Goal: Task Accomplishment & Management: Complete application form

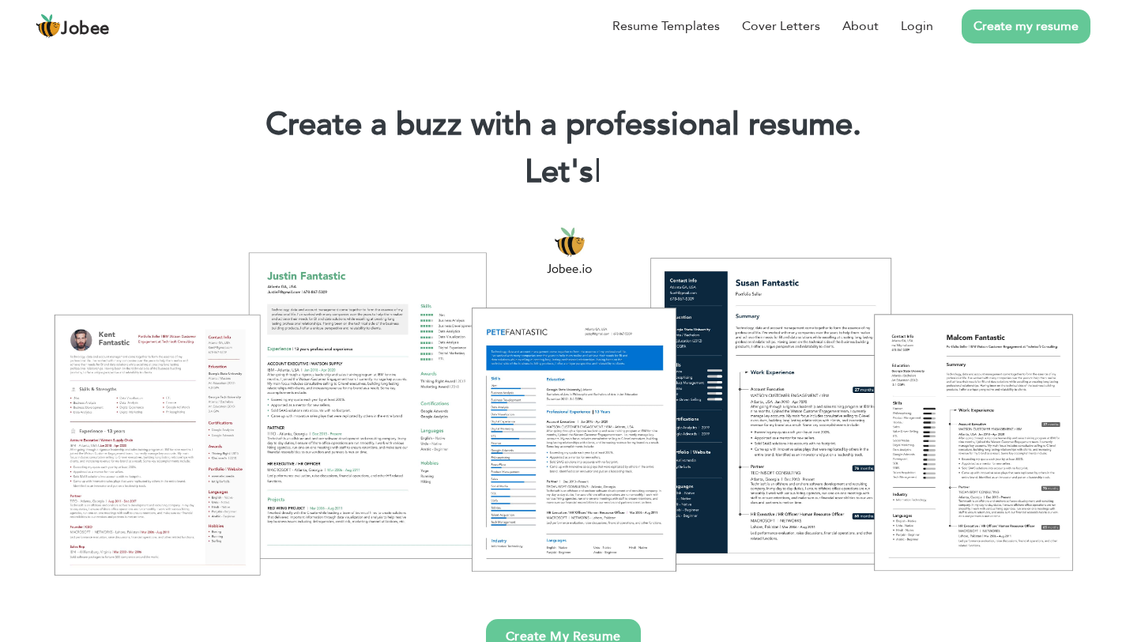
click at [1013, 34] on link "Create my resume" at bounding box center [1026, 26] width 129 height 34
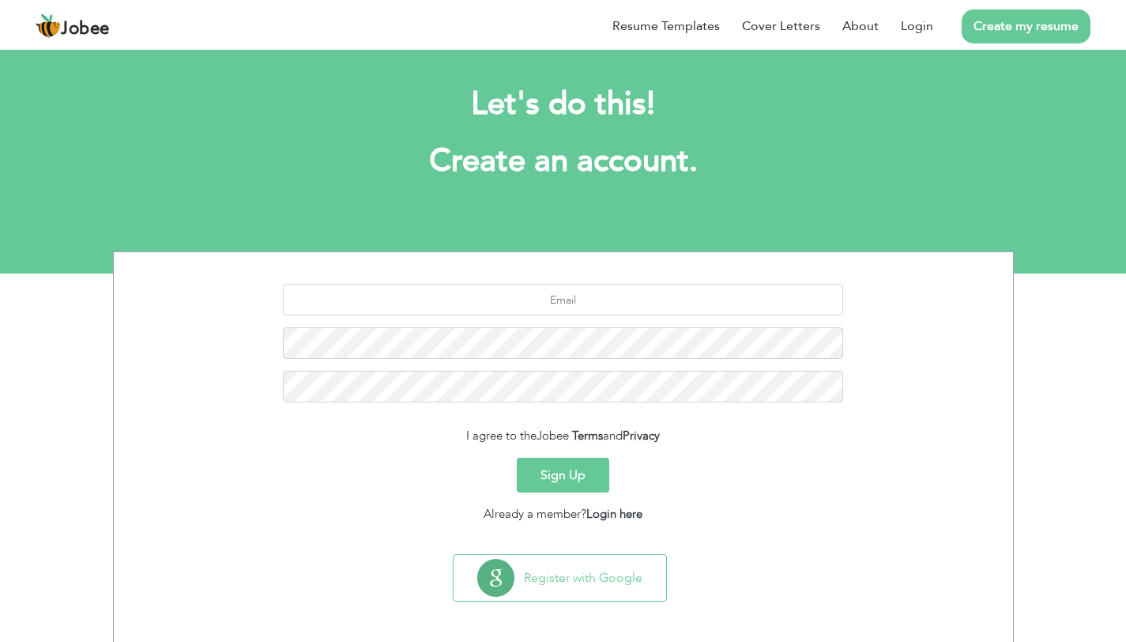
scroll to position [14, 0]
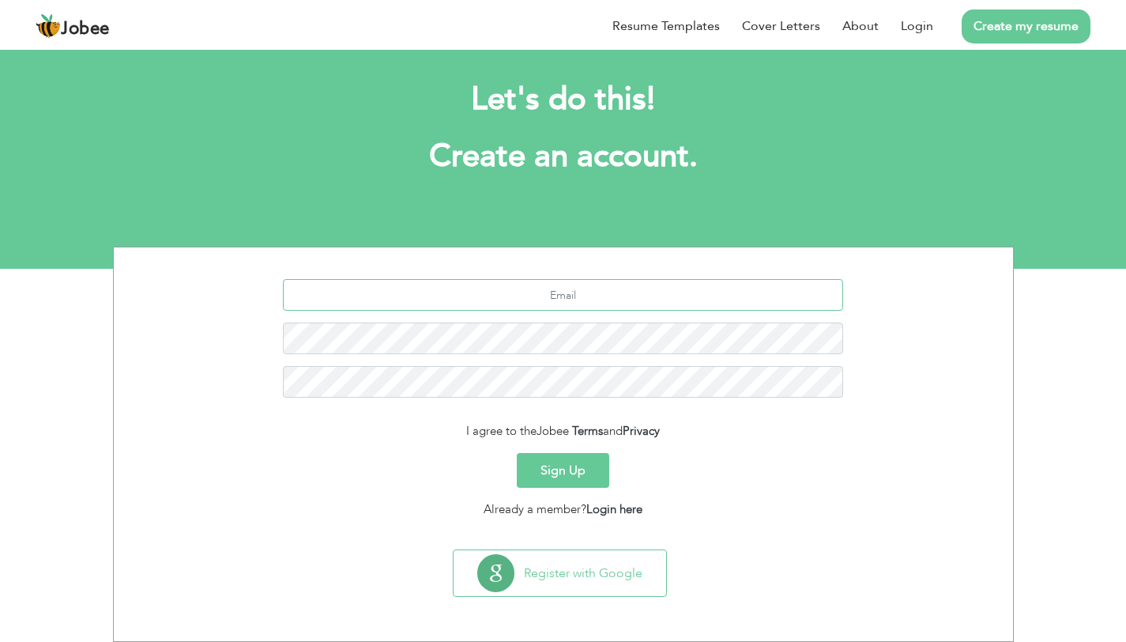
click at [598, 287] on input "text" at bounding box center [563, 295] width 560 height 32
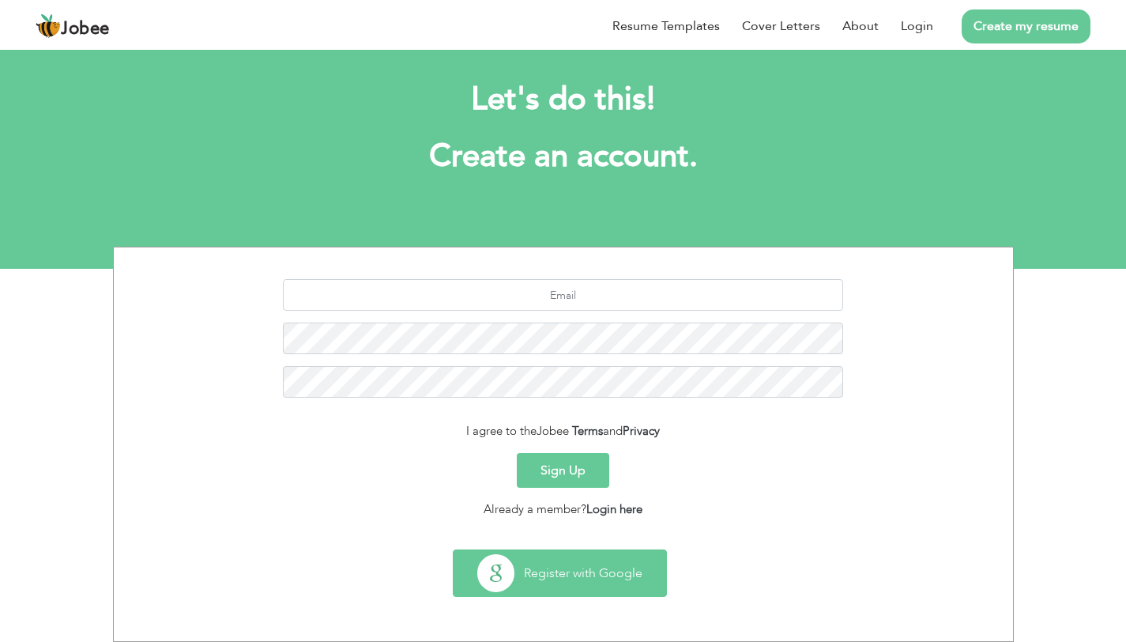
click at [578, 578] on button "Register with Google" at bounding box center [560, 573] width 213 height 46
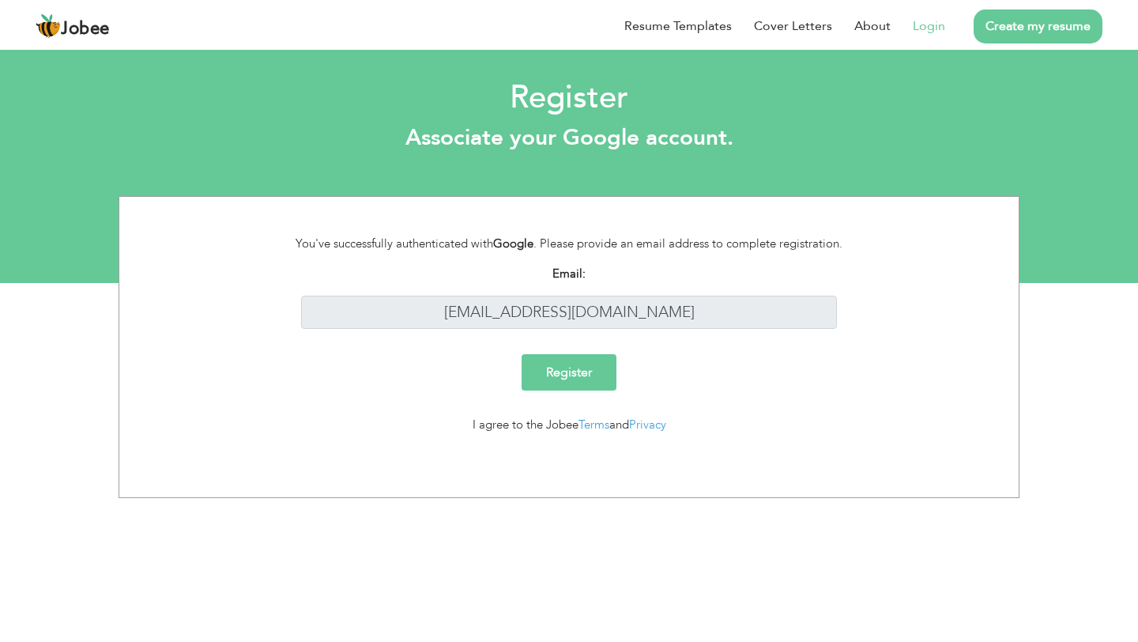
click at [548, 360] on input "Register" at bounding box center [569, 372] width 95 height 36
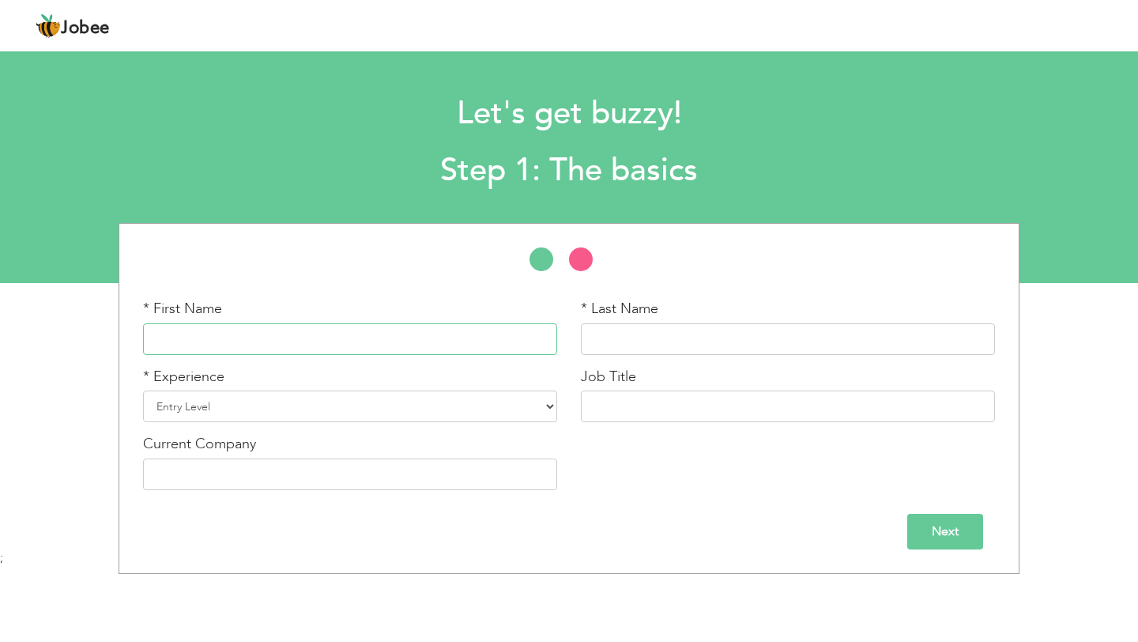
click at [290, 350] on input "text" at bounding box center [350, 339] width 414 height 32
type input "Uswa"
click at [633, 352] on input "text" at bounding box center [788, 339] width 414 height 32
type input "Ali"
click at [477, 411] on select "Entry Level Less than 1 Year 1 Year 2 Years 3 Years 4 Years 5 Years 6 Years 7 Y…" at bounding box center [350, 406] width 414 height 32
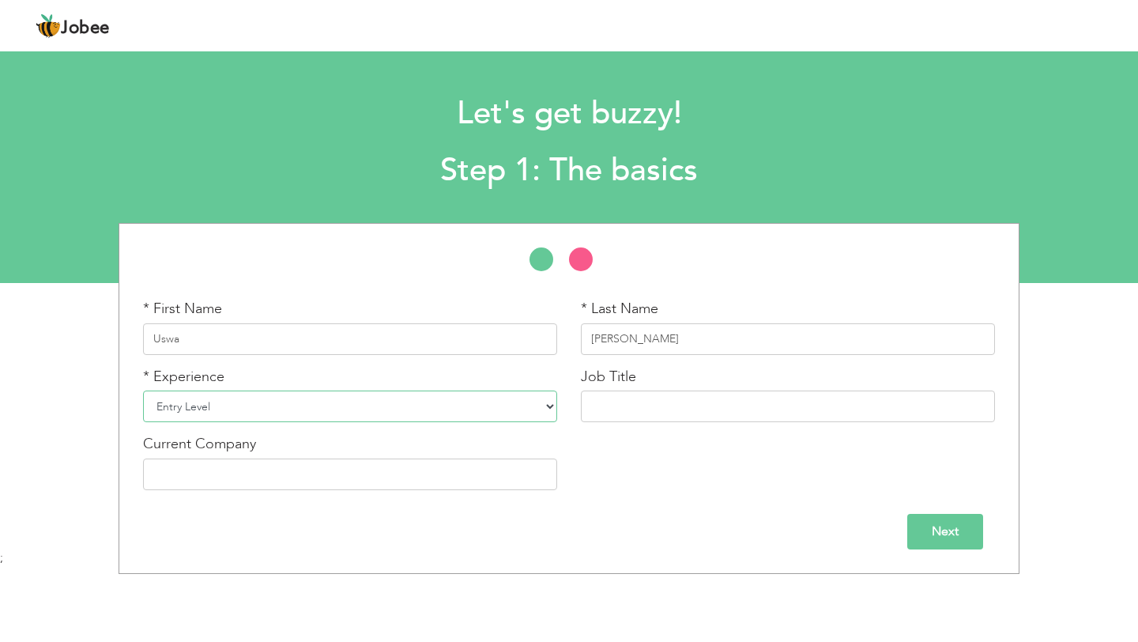
click at [143, 390] on select "Entry Level Less than 1 Year 1 Year 2 Years 3 Years 4 Years 5 Years 6 Years 7 Y…" at bounding box center [350, 406] width 414 height 32
click at [658, 394] on input "text" at bounding box center [788, 406] width 414 height 32
click at [940, 523] on input "Next" at bounding box center [945, 532] width 76 height 36
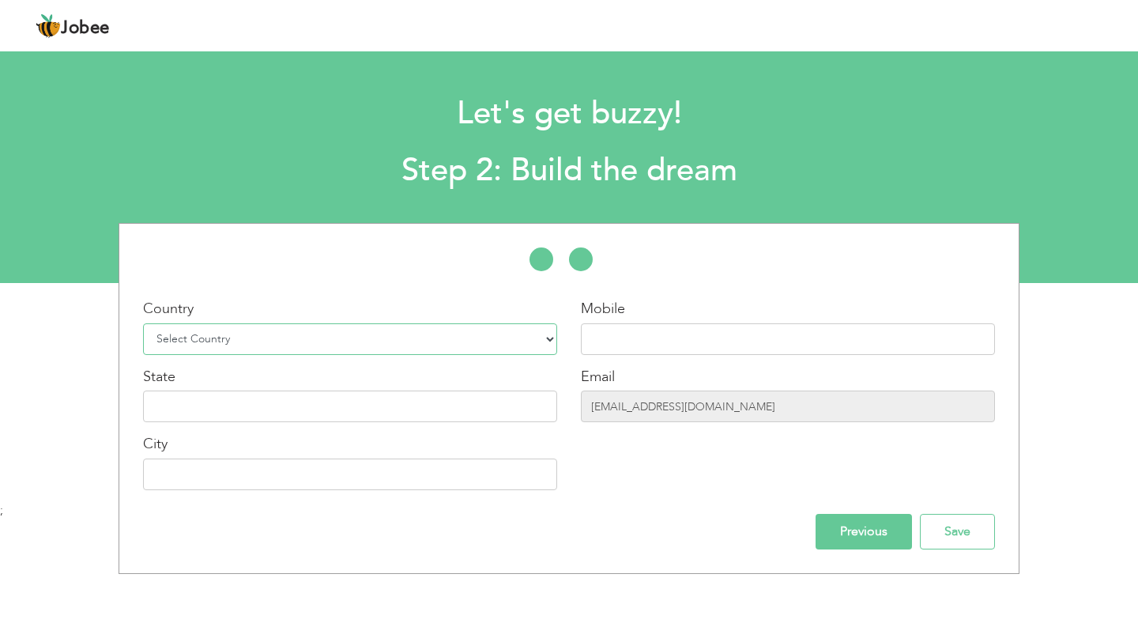
click at [496, 329] on select "Select Country Afghanistan Albania Algeria American Samoa Andorra Angola Anguil…" at bounding box center [350, 339] width 414 height 32
select select "166"
click at [143, 323] on select "Select Country Afghanistan Albania Algeria American Samoa Andorra Angola Anguil…" at bounding box center [350, 339] width 414 height 32
click at [602, 336] on input "text" at bounding box center [788, 339] width 414 height 32
type input "03392233173"
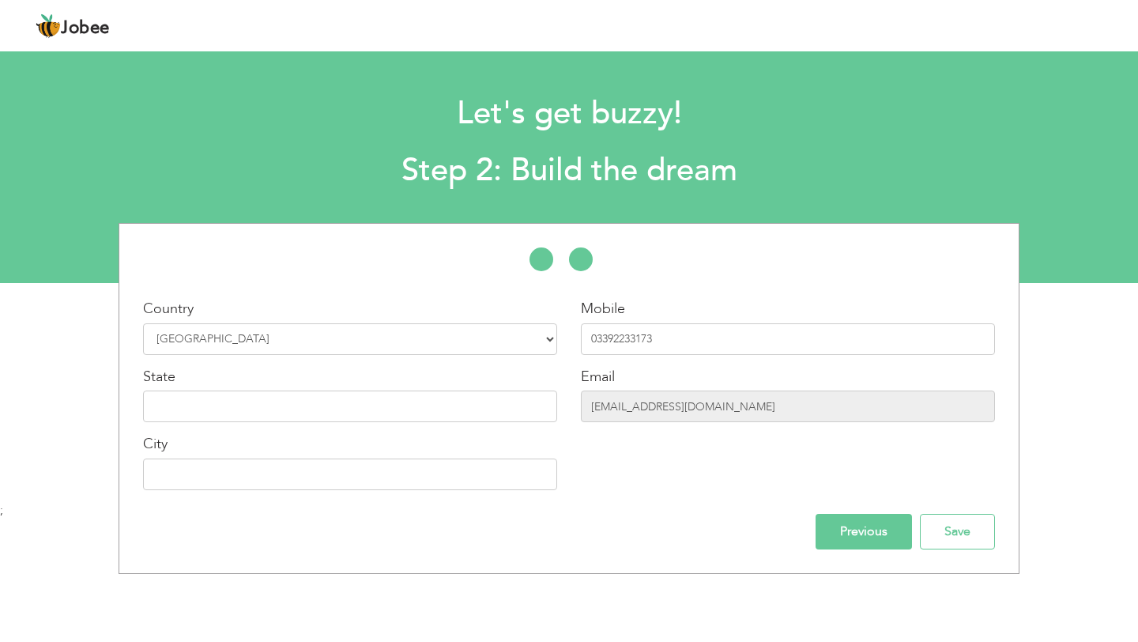
type input "Lahore"
click at [444, 417] on input "text" at bounding box center [350, 406] width 414 height 32
click at [972, 541] on input "Save" at bounding box center [957, 532] width 75 height 36
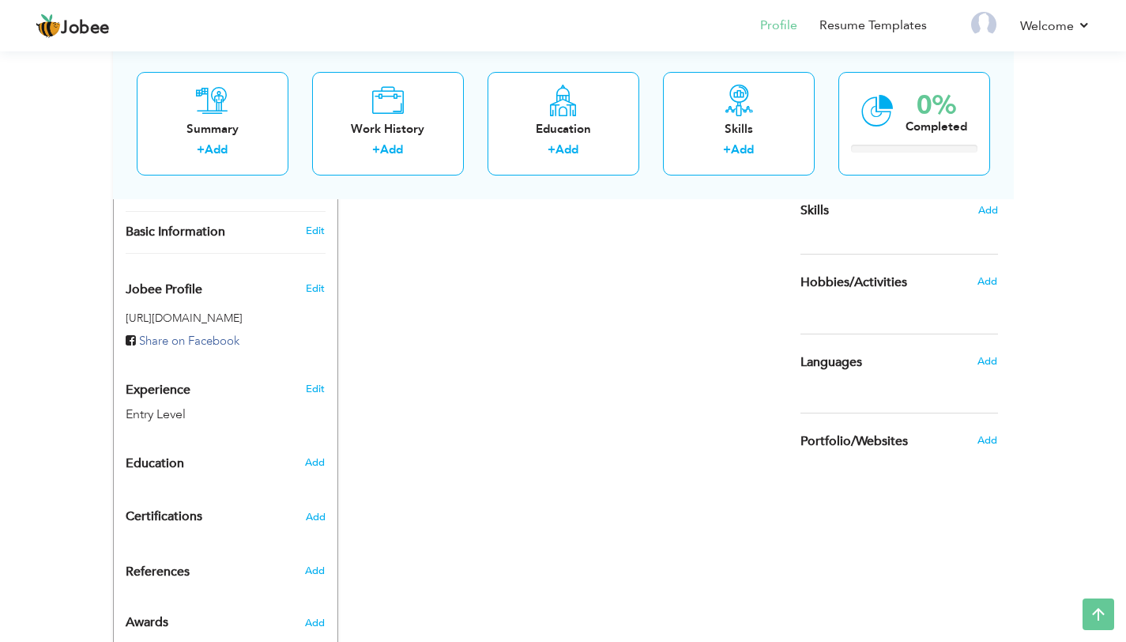
scroll to position [300, 0]
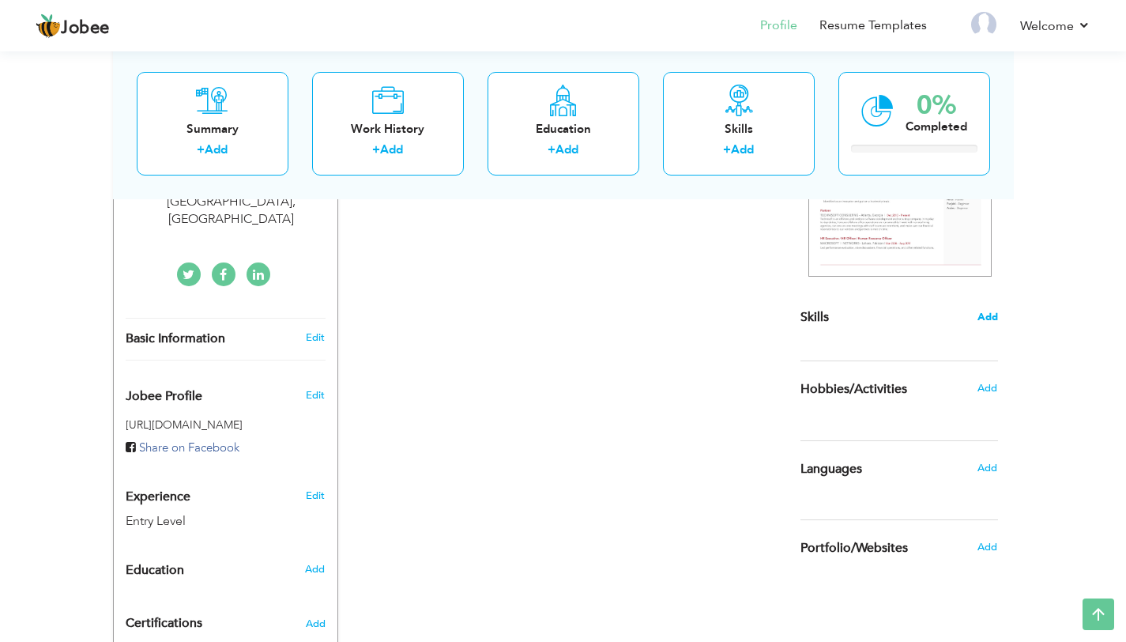
click at [990, 316] on span "Add" at bounding box center [988, 317] width 21 height 15
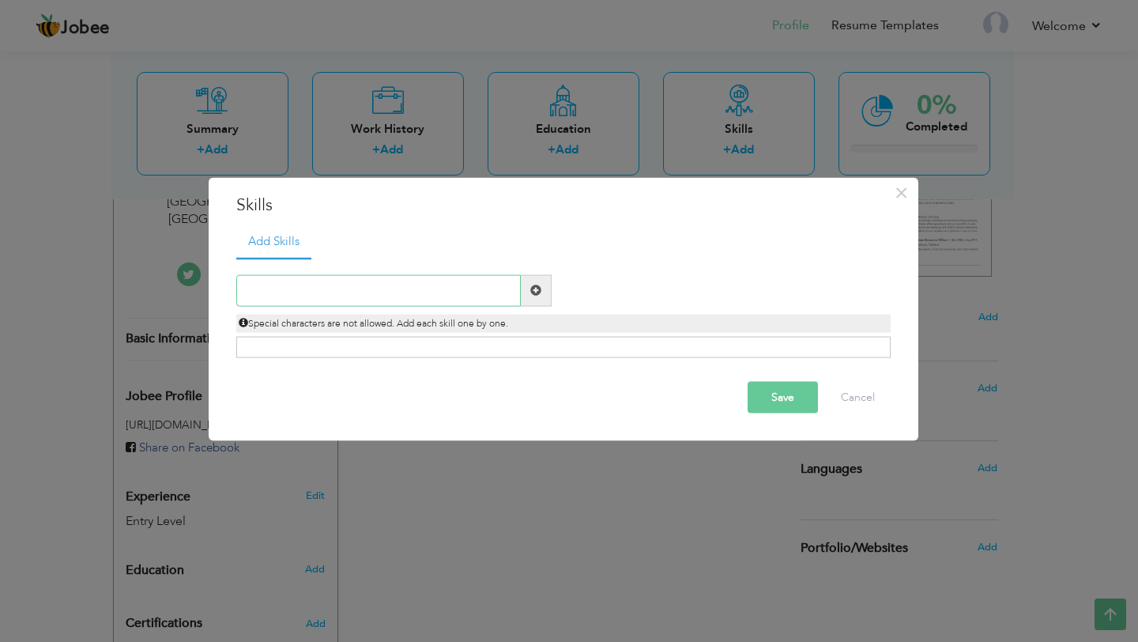
click at [454, 282] on input "text" at bounding box center [378, 290] width 285 height 32
type input "Clinical Research"
click at [535, 296] on span at bounding box center [535, 290] width 11 height 11
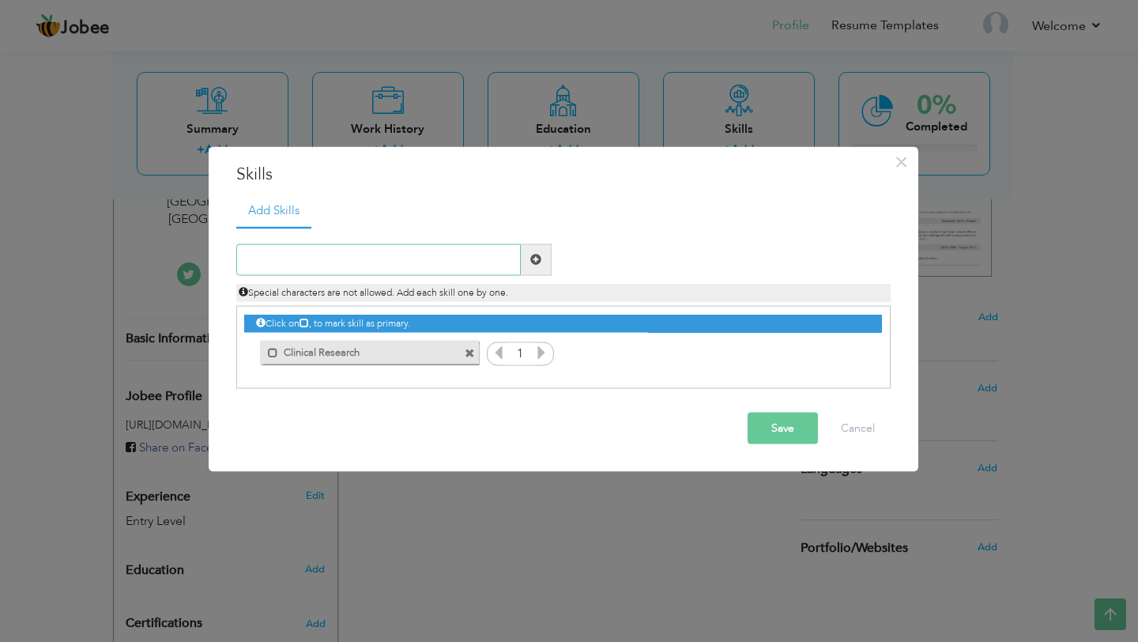
click at [447, 247] on input "text" at bounding box center [378, 259] width 285 height 32
type input "Project Management"
click at [538, 260] on span at bounding box center [535, 259] width 11 height 11
click at [415, 255] on input "text" at bounding box center [378, 259] width 285 height 32
type input "d"
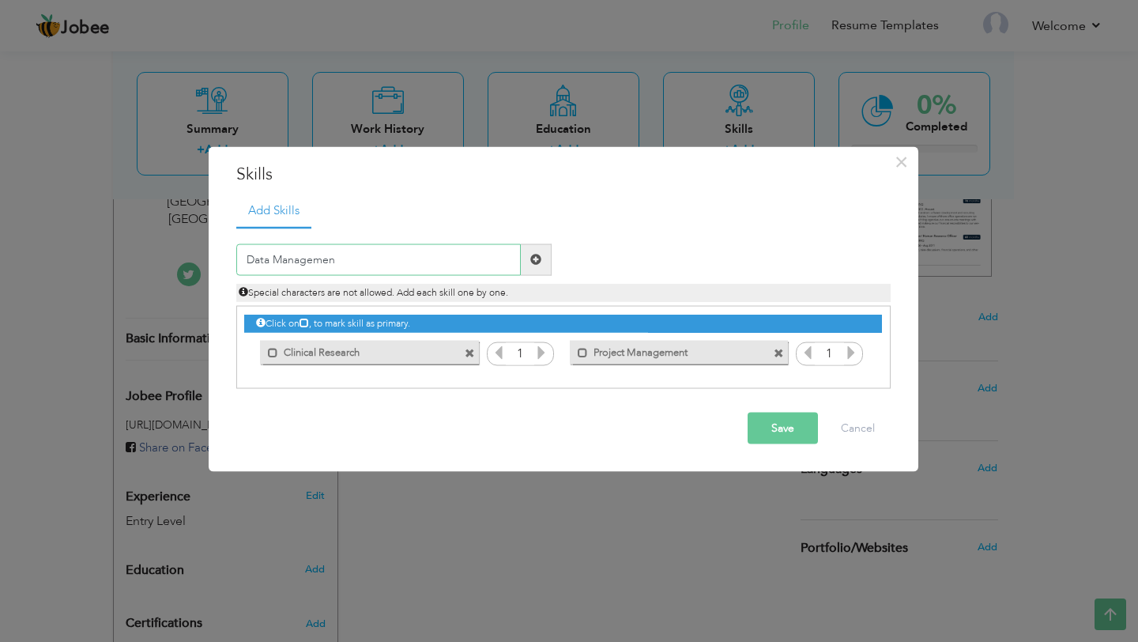
type input "Data Management"
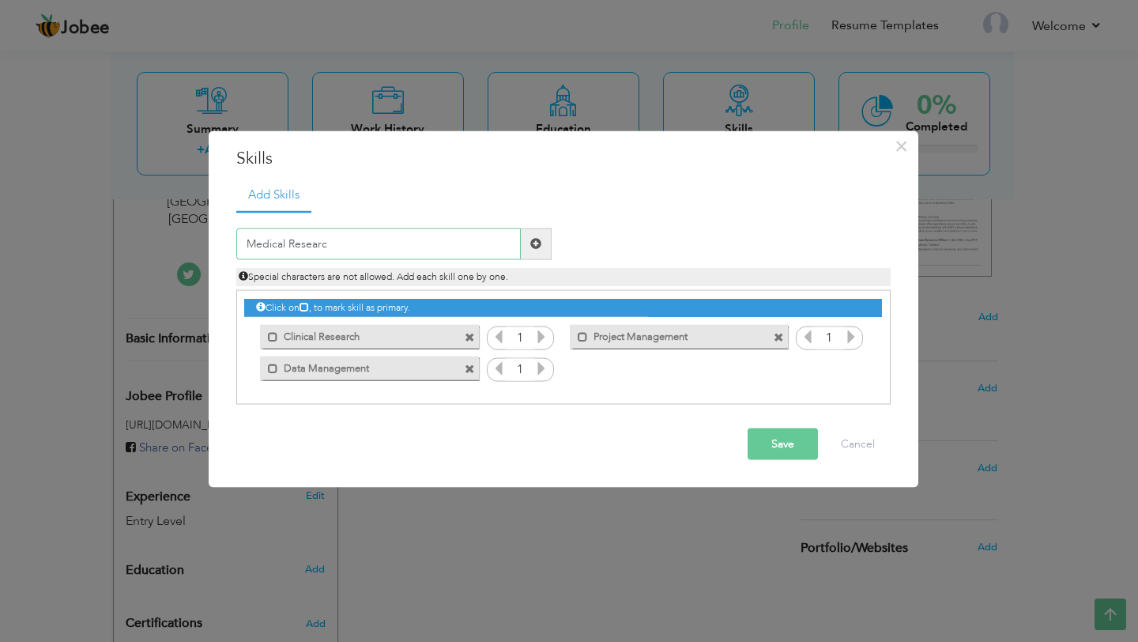
type input "Medical Research"
type input "m"
type input "Meta-analysis"
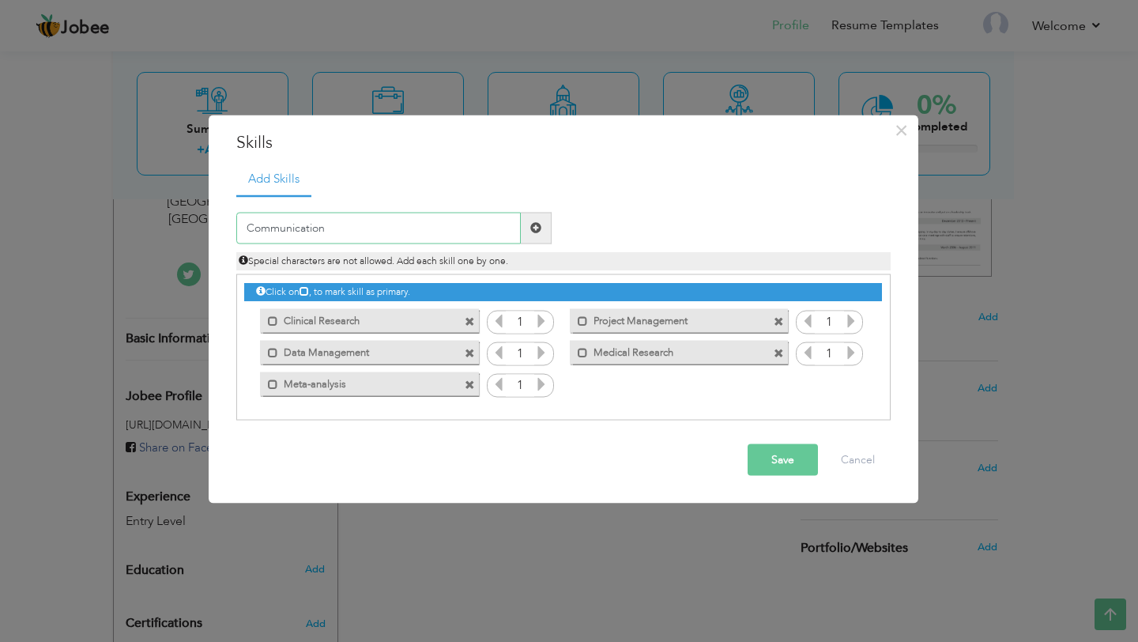
click at [243, 228] on input "Communication" at bounding box center [378, 228] width 285 height 32
type input "Effective Communication"
type input "Data Analysis"
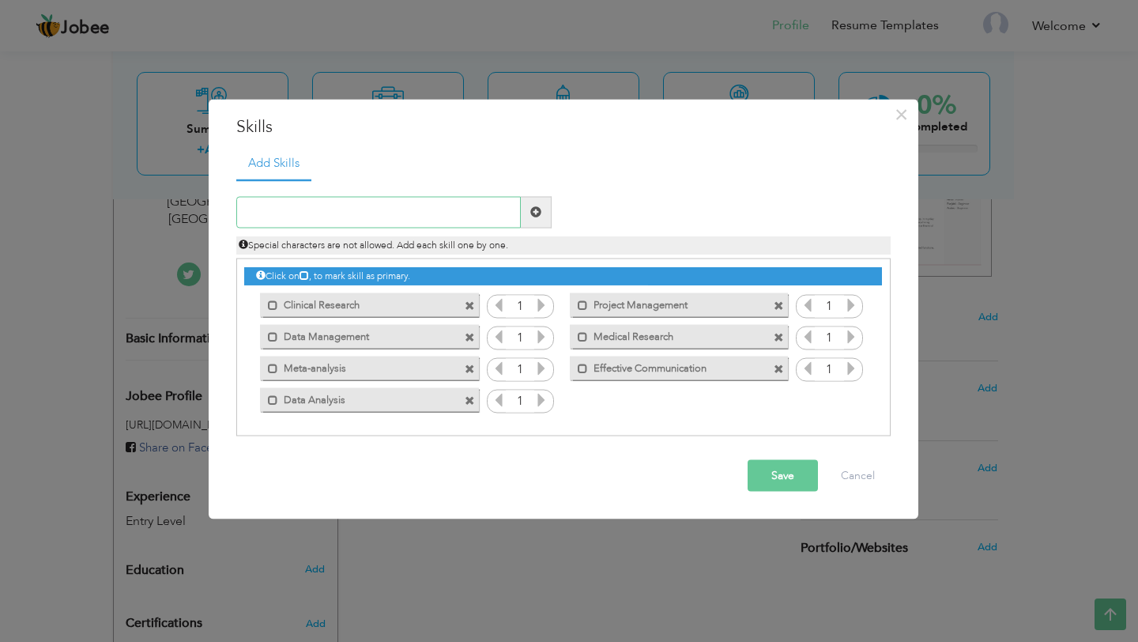
click at [366, 220] on input "text" at bounding box center [378, 212] width 285 height 32
type input "Time Management"
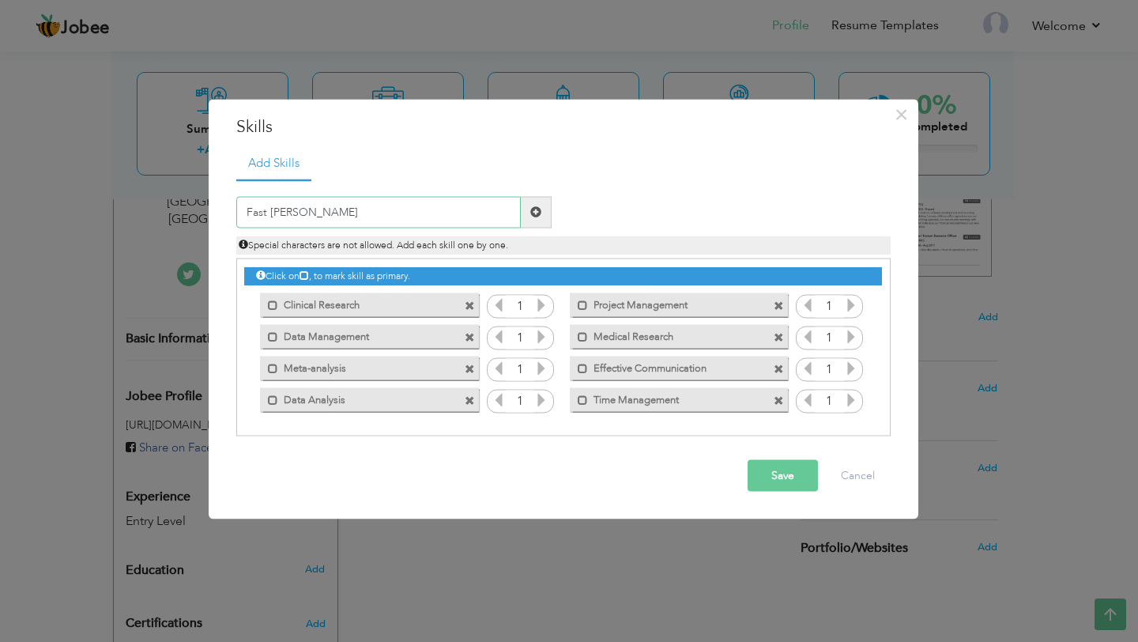
type input "Fast leaner"
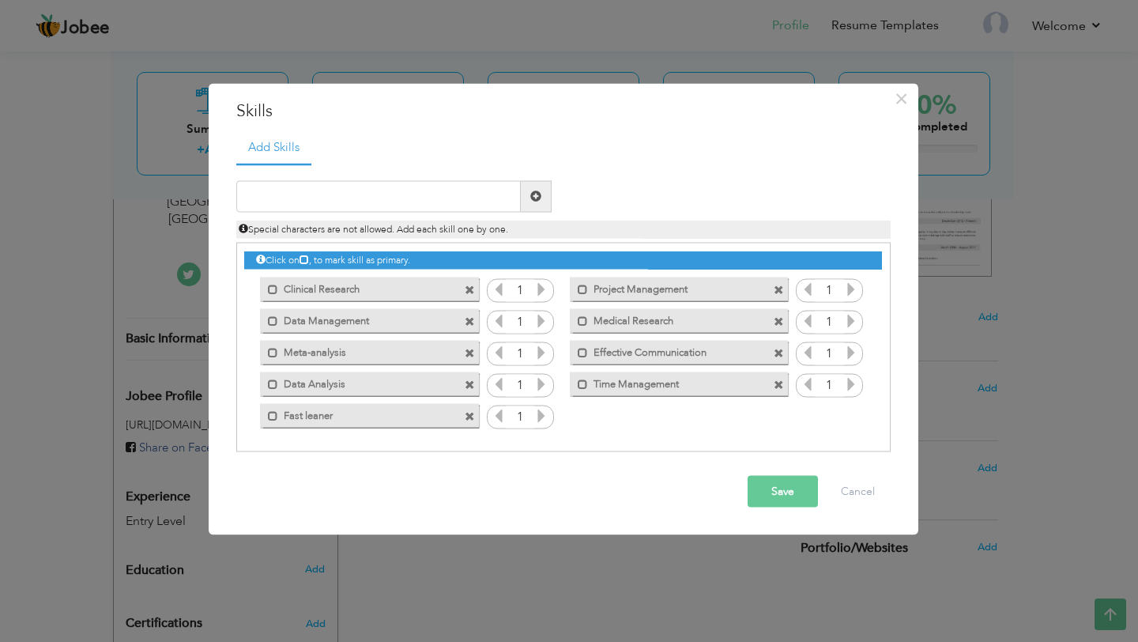
click at [541, 417] on icon at bounding box center [541, 415] width 14 height 14
click at [274, 413] on span at bounding box center [273, 416] width 10 height 10
click at [272, 416] on span at bounding box center [276, 416] width 10 height 10
click at [538, 417] on icon at bounding box center [541, 415] width 14 height 14
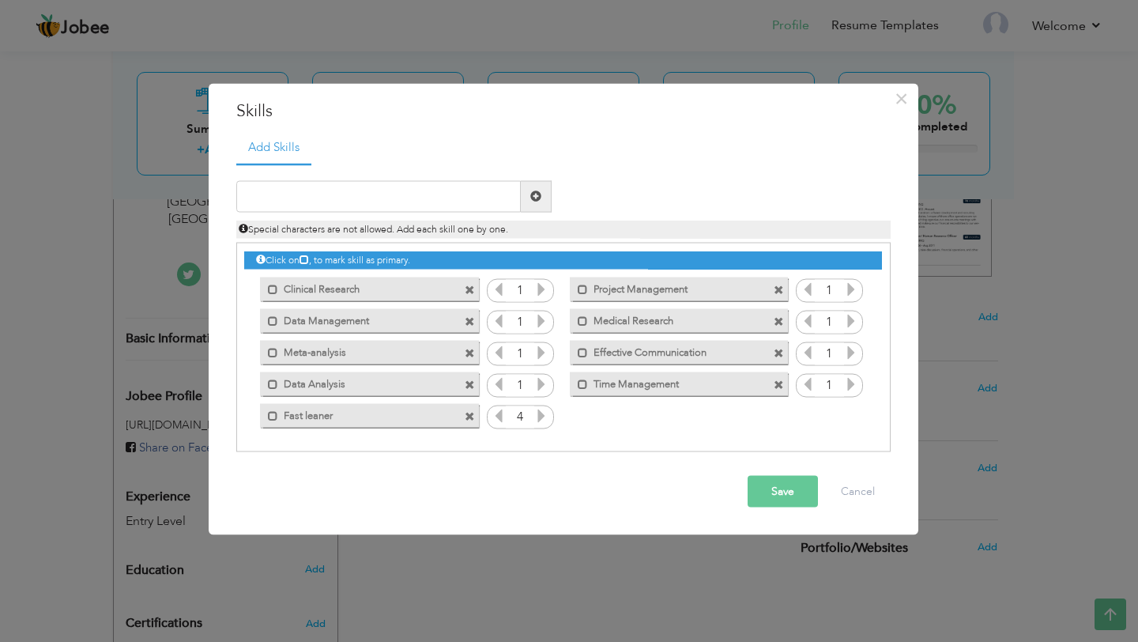
click at [538, 417] on icon at bounding box center [541, 415] width 14 height 14
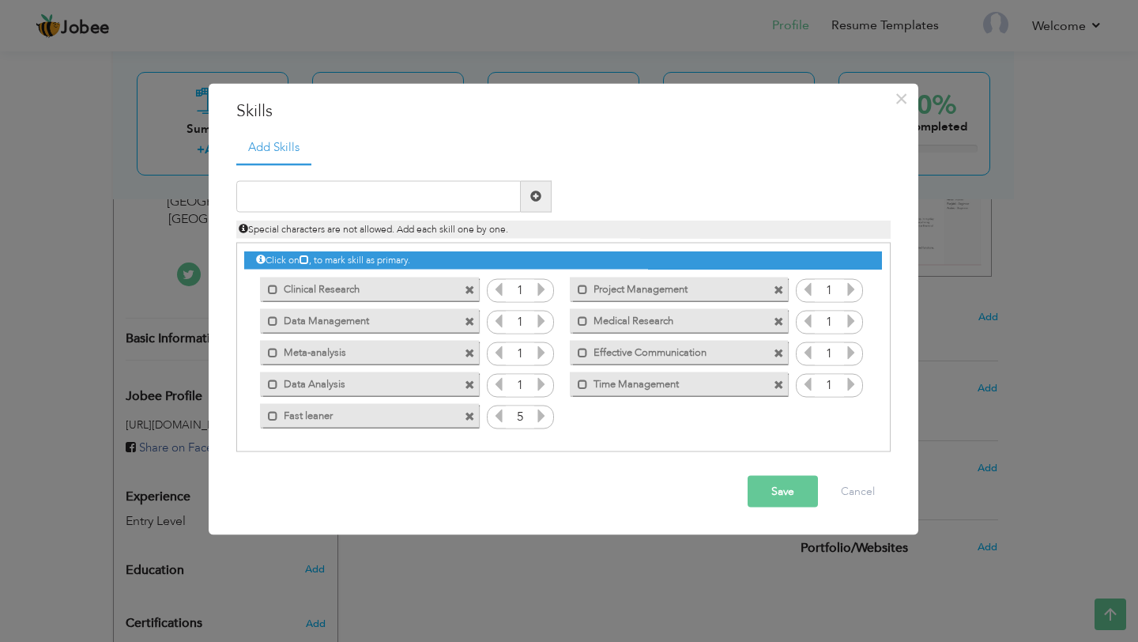
click at [538, 417] on icon at bounding box center [541, 415] width 14 height 14
click at [541, 386] on icon at bounding box center [541, 383] width 14 height 14
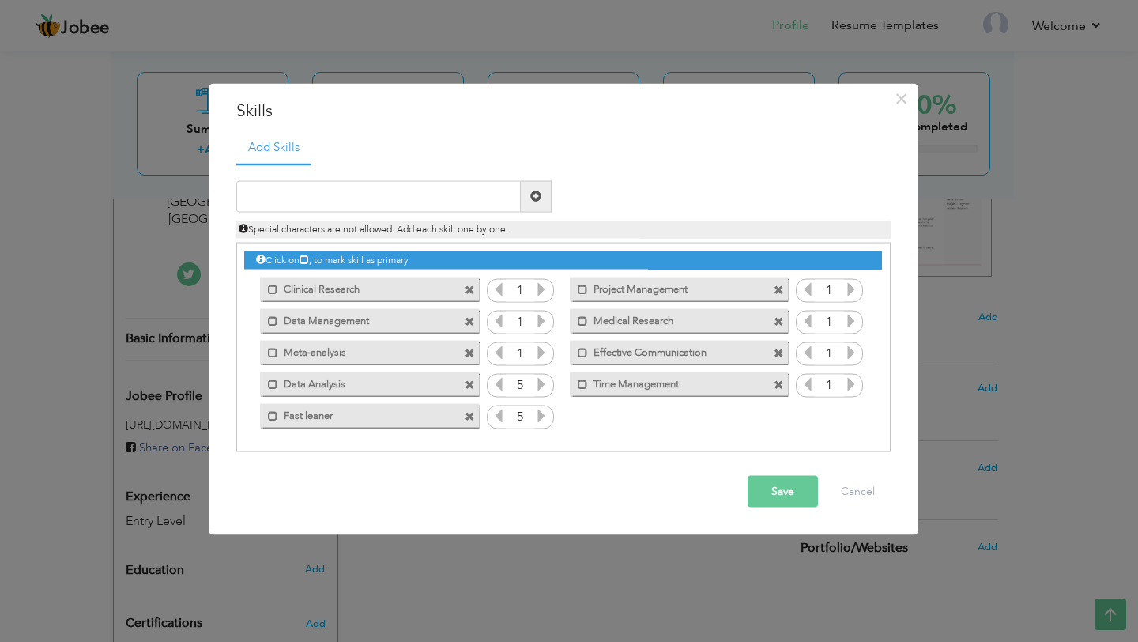
click at [541, 386] on icon at bounding box center [541, 383] width 14 height 14
click at [541, 350] on icon at bounding box center [541, 352] width 14 height 14
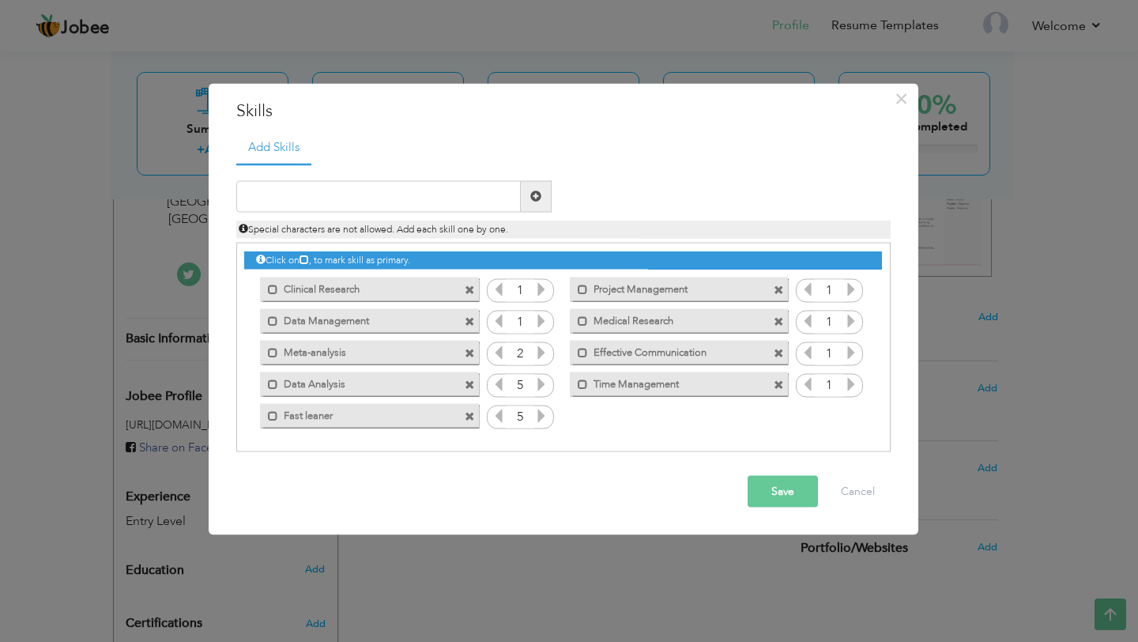
click at [541, 350] on icon at bounding box center [541, 352] width 14 height 14
click at [542, 323] on icon at bounding box center [541, 320] width 14 height 14
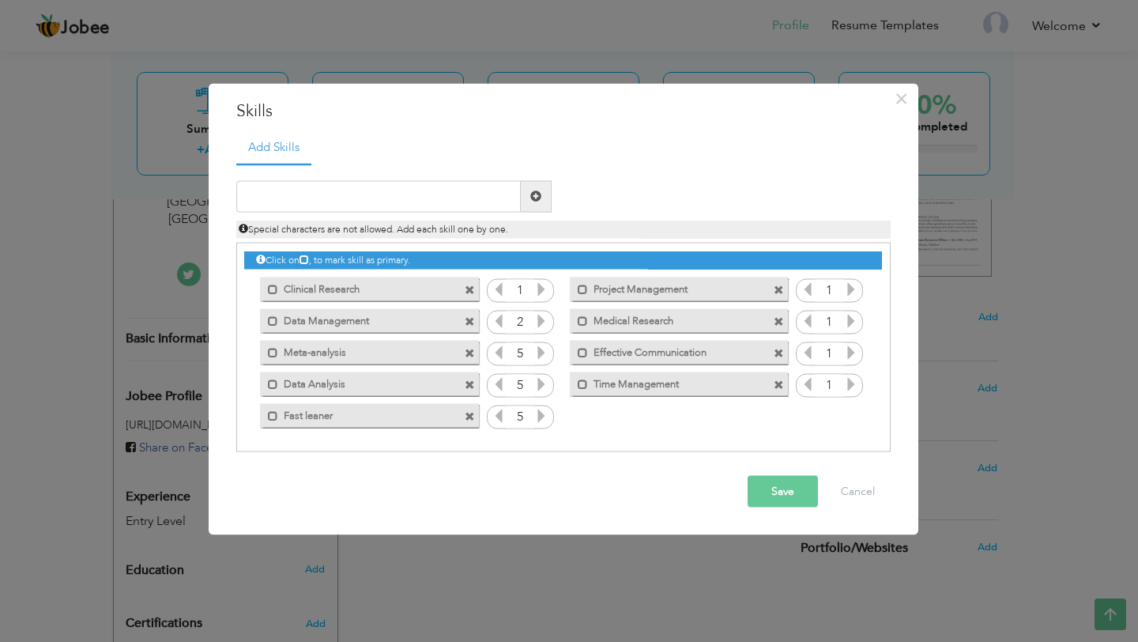
click at [542, 323] on icon at bounding box center [541, 320] width 14 height 14
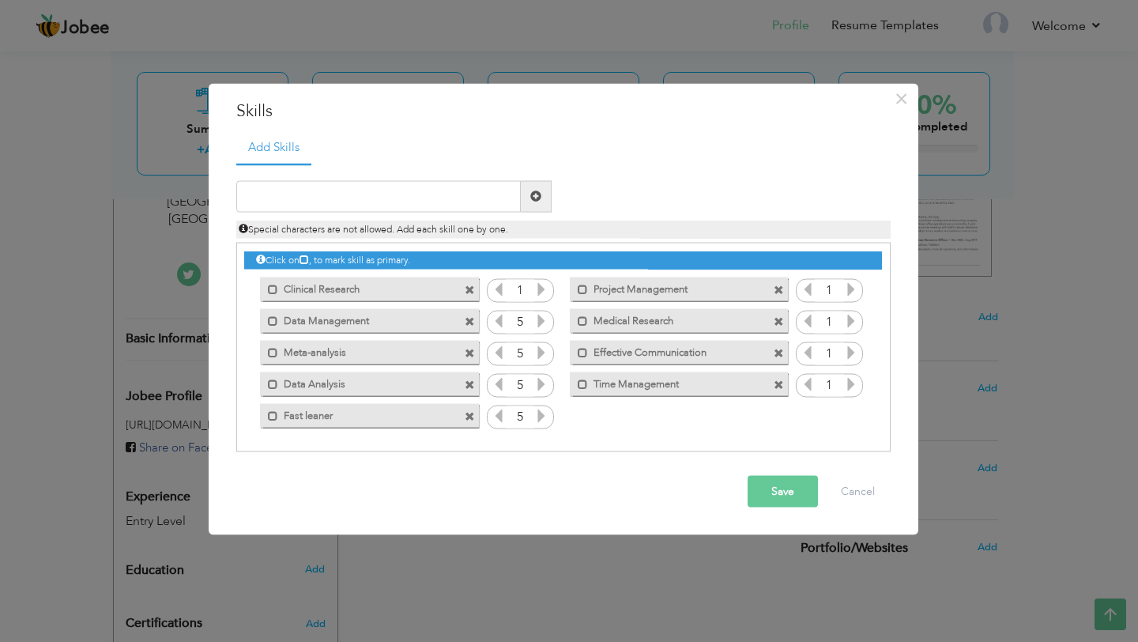
click at [539, 289] on icon at bounding box center [541, 288] width 14 height 14
click at [540, 289] on icon at bounding box center [541, 288] width 14 height 14
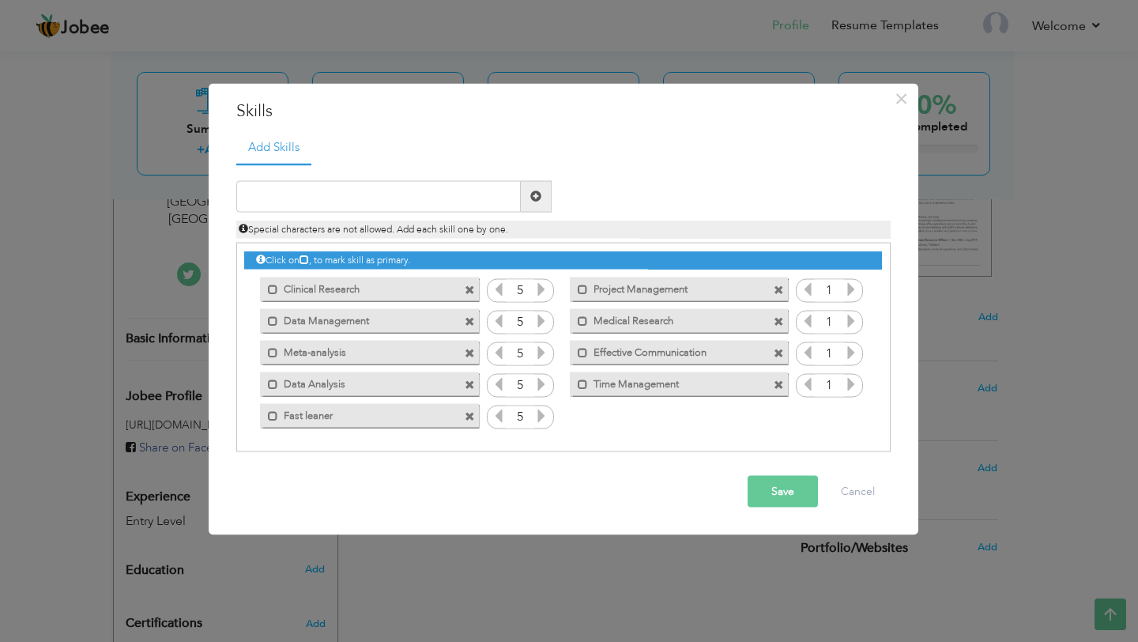
click at [540, 289] on icon at bounding box center [541, 288] width 14 height 14
click at [847, 293] on icon at bounding box center [851, 288] width 14 height 14
click at [847, 292] on icon at bounding box center [851, 288] width 14 height 14
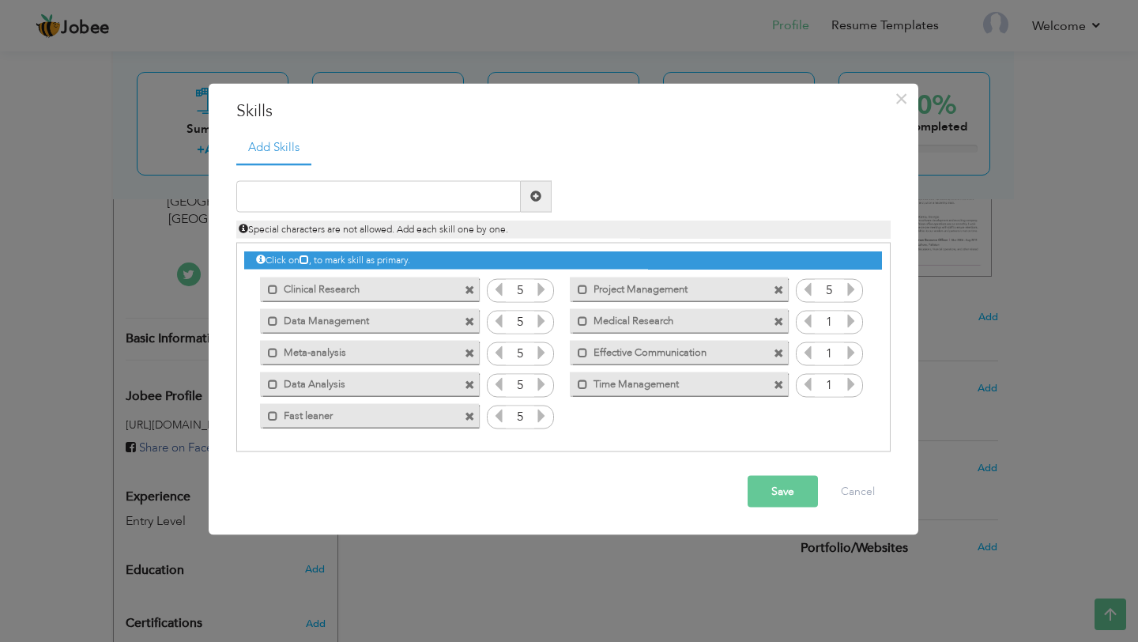
click at [847, 292] on icon at bounding box center [851, 288] width 14 height 14
click at [852, 320] on icon at bounding box center [851, 320] width 14 height 14
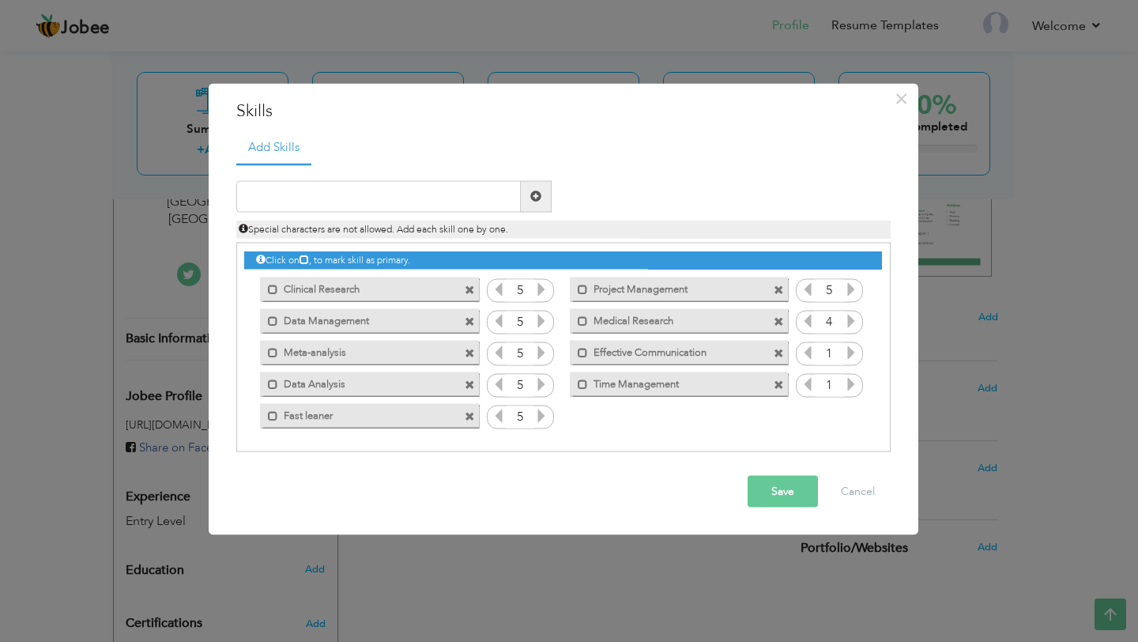
click at [852, 320] on icon at bounding box center [851, 320] width 14 height 14
click at [848, 359] on icon at bounding box center [851, 352] width 14 height 14
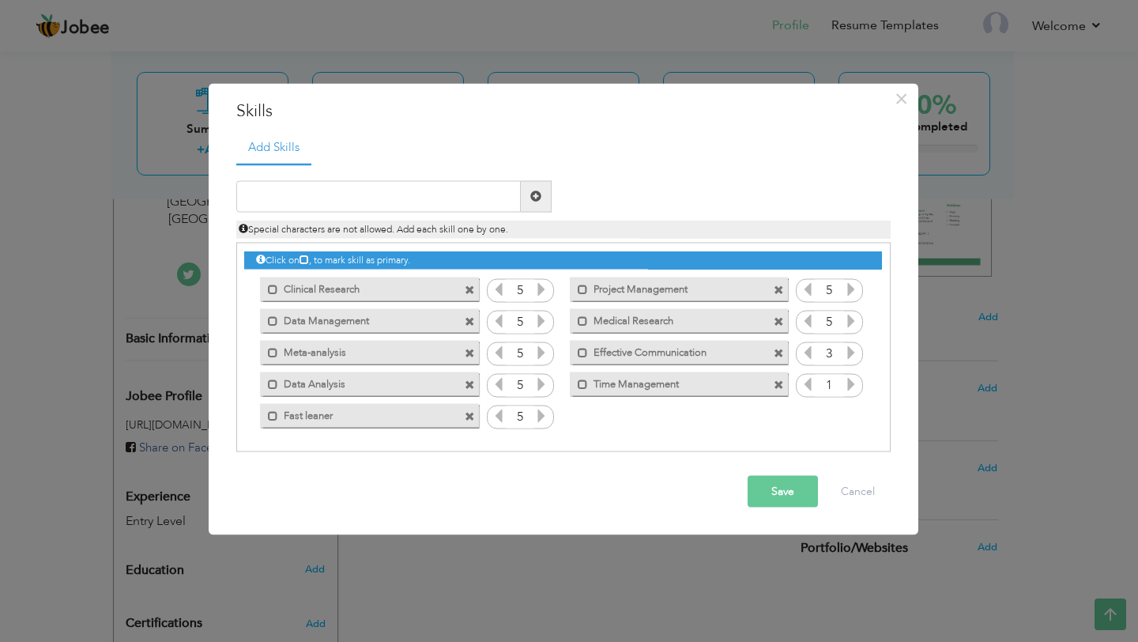
click at [848, 359] on icon at bounding box center [851, 352] width 14 height 14
click at [851, 383] on icon at bounding box center [851, 383] width 14 height 14
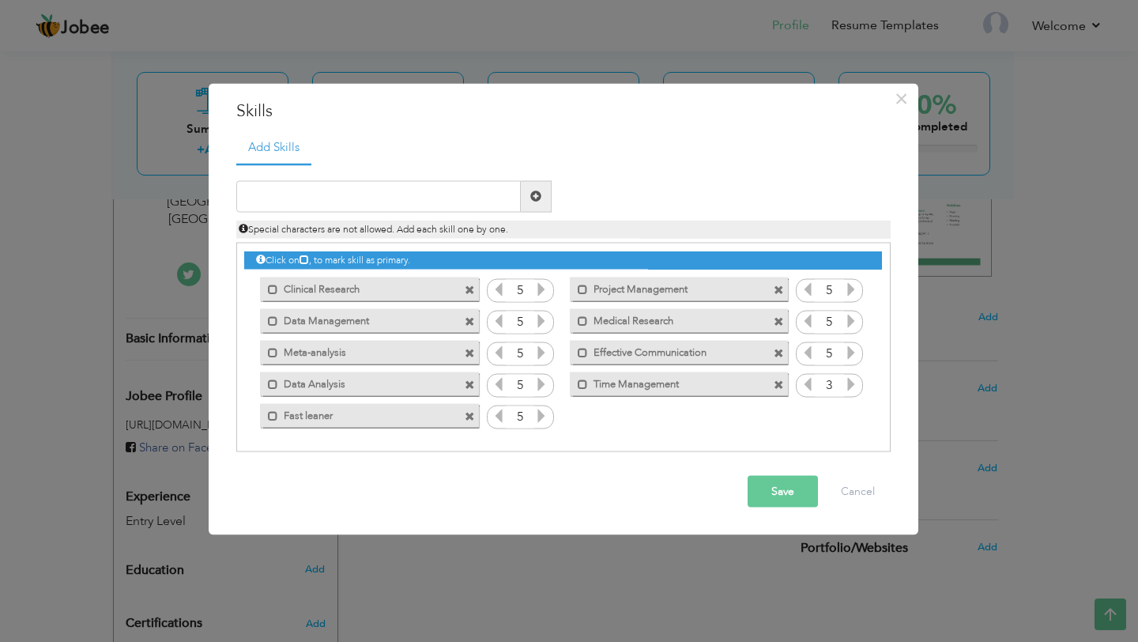
click at [851, 383] on icon at bounding box center [851, 383] width 14 height 14
click at [769, 481] on button "Save" at bounding box center [783, 491] width 70 height 32
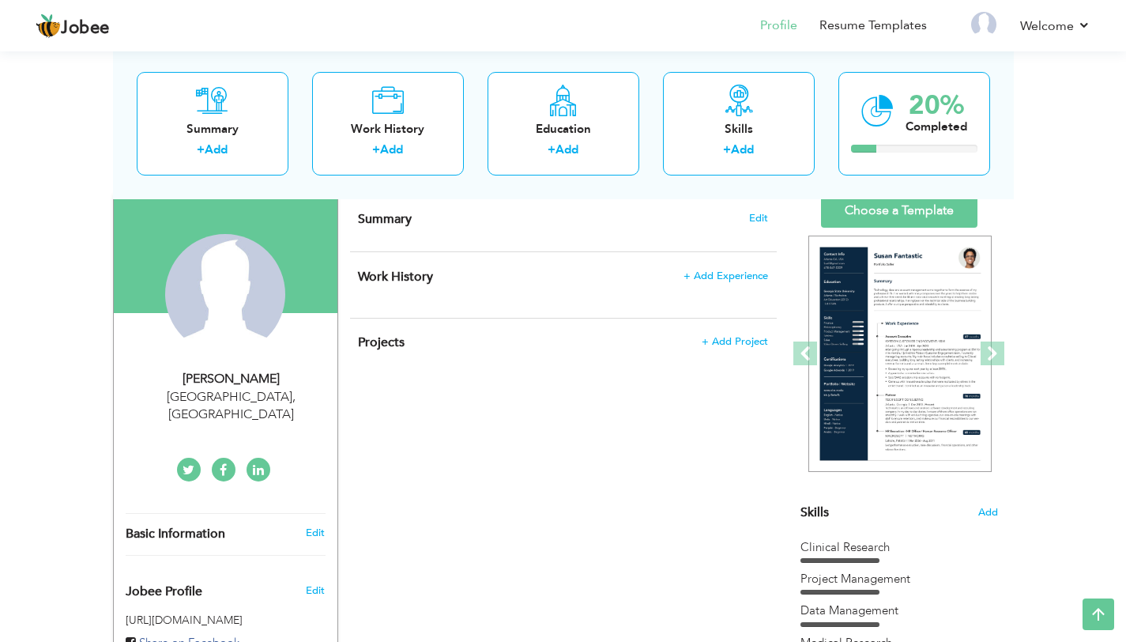
scroll to position [0, 0]
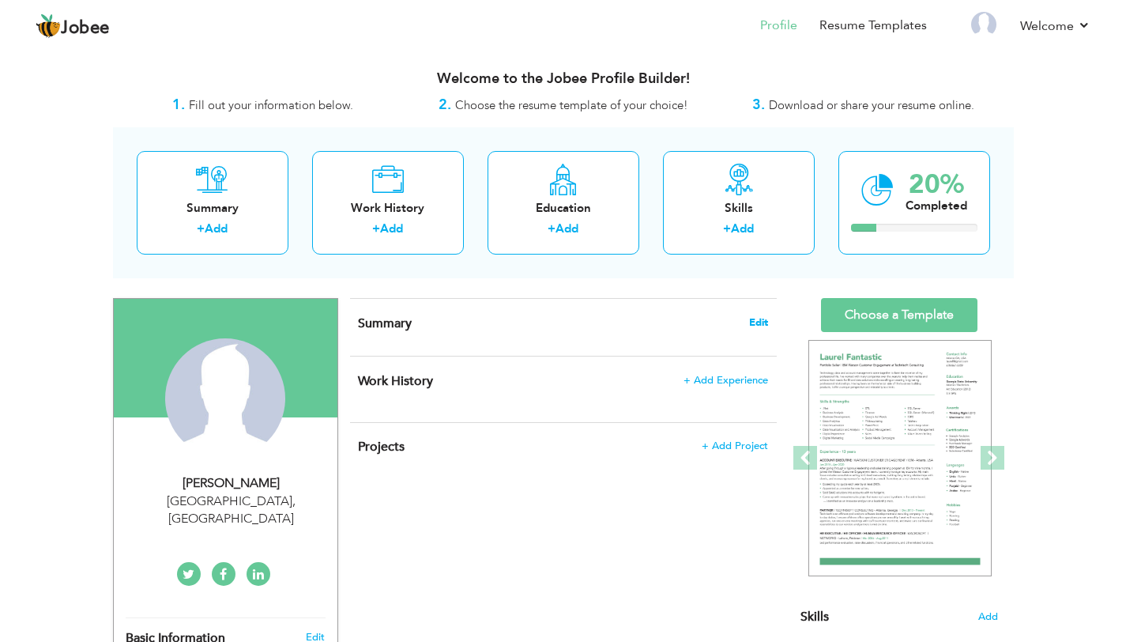
click at [764, 319] on span "Edit" at bounding box center [758, 322] width 19 height 11
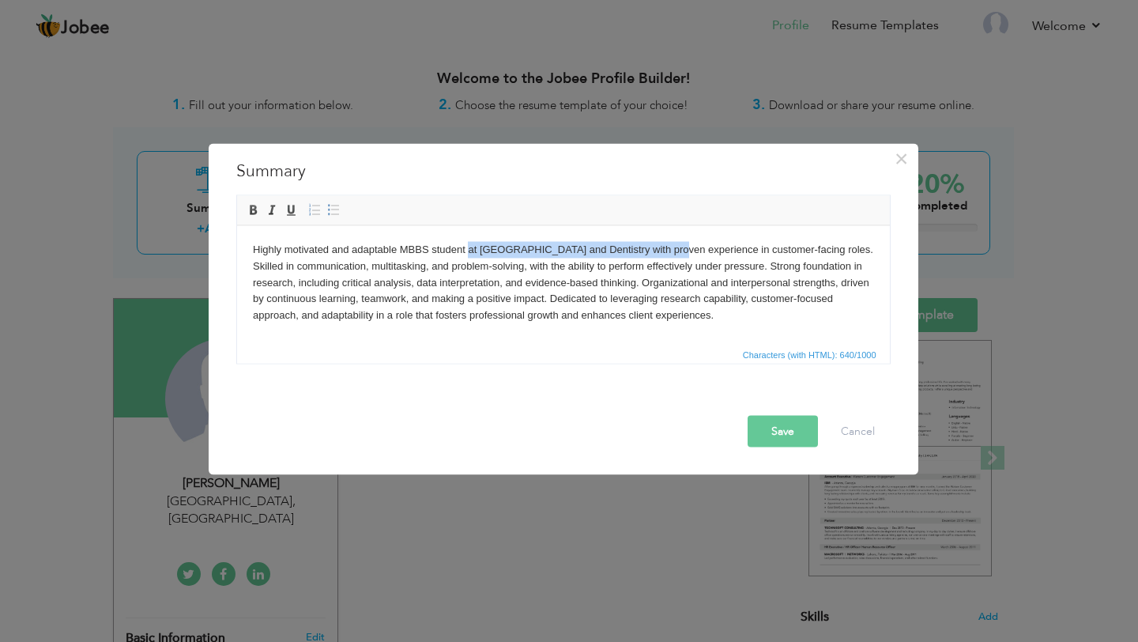
drag, startPoint x: 467, startPoint y: 248, endPoint x: 670, endPoint y: 255, distance: 202.5
click at [670, 255] on body "Highly motivated and adaptable MBBS student at FMH College of Medicine and Dent…" at bounding box center [562, 282] width 621 height 82
click at [666, 255] on body "Highly motivated and adaptable MBBS student at FMH College of Medicine and Dent…" at bounding box center [562, 282] width 621 height 82
click at [662, 255] on body "Highly motivated and adaptable MBBS student at FMH College of Medicine and Dent…" at bounding box center [562, 282] width 621 height 82
click at [655, 253] on body "Highly motivated and adaptable MBBS student at FMH College of Medicine and Dent…" at bounding box center [562, 282] width 621 height 82
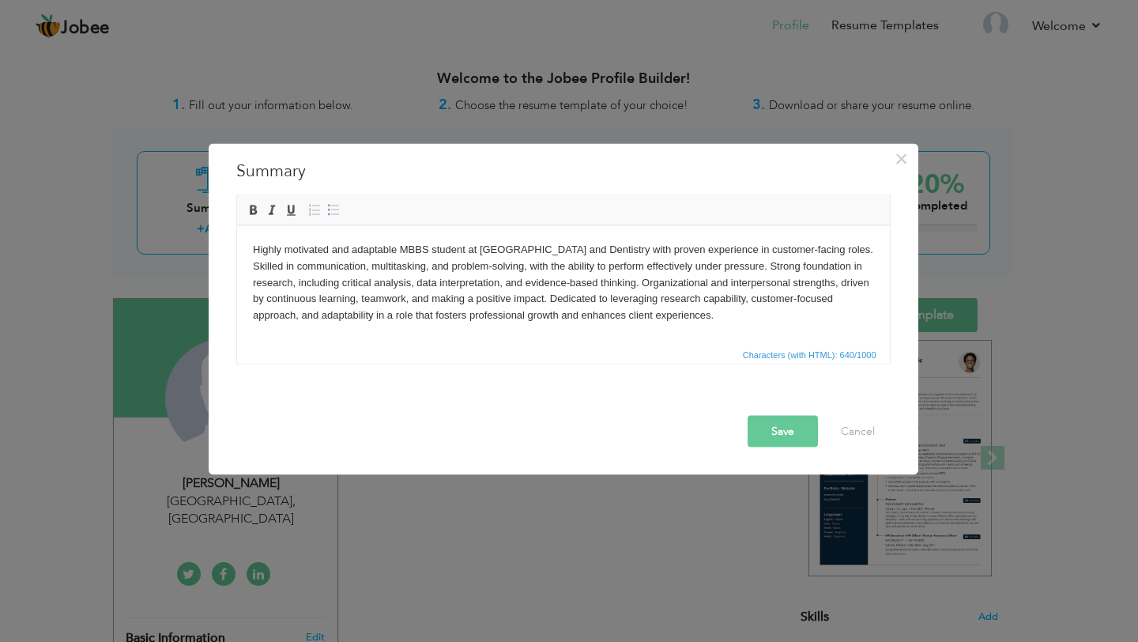
drag, startPoint x: 466, startPoint y: 248, endPoint x: 614, endPoint y: 247, distance: 148.6
click at [614, 247] on body "Highly motivated and adaptable MBBS student at FMH College of Medicine and Dent…" at bounding box center [562, 282] width 621 height 82
click at [602, 247] on body "Highly motivated and adaptable MBBS student at FMH College of Medicine and Dent…" at bounding box center [562, 282] width 621 height 82
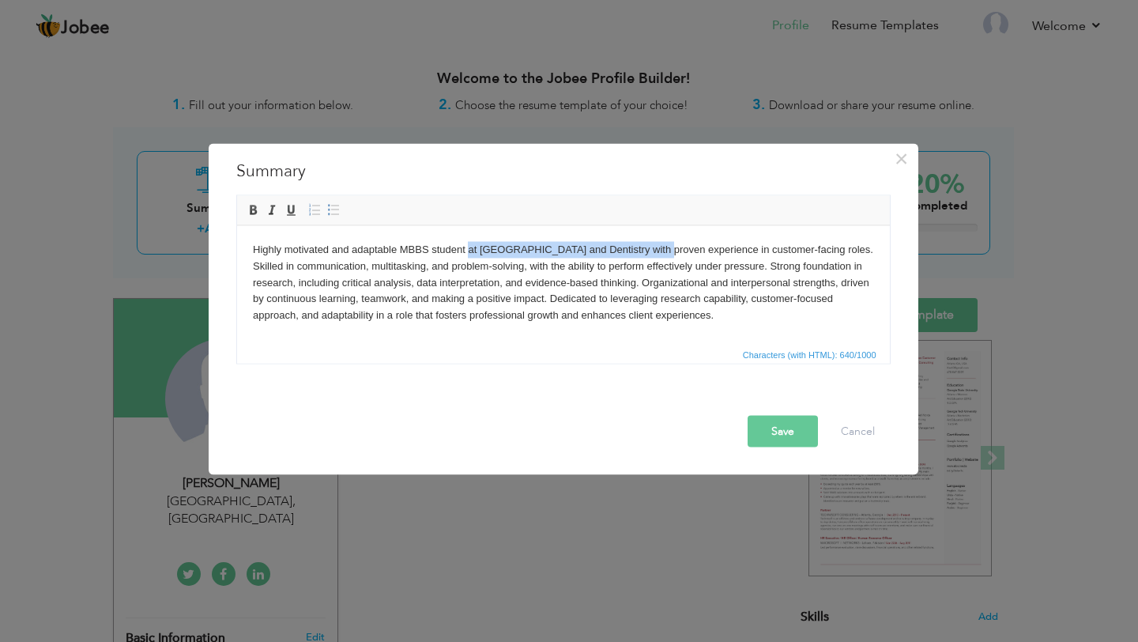
drag, startPoint x: 466, startPoint y: 250, endPoint x: 655, endPoint y: 251, distance: 188.9
click at [655, 251] on body "Highly motivated and adaptable MBBS student at FMH College of Medicine and Dent…" at bounding box center [562, 282] width 621 height 82
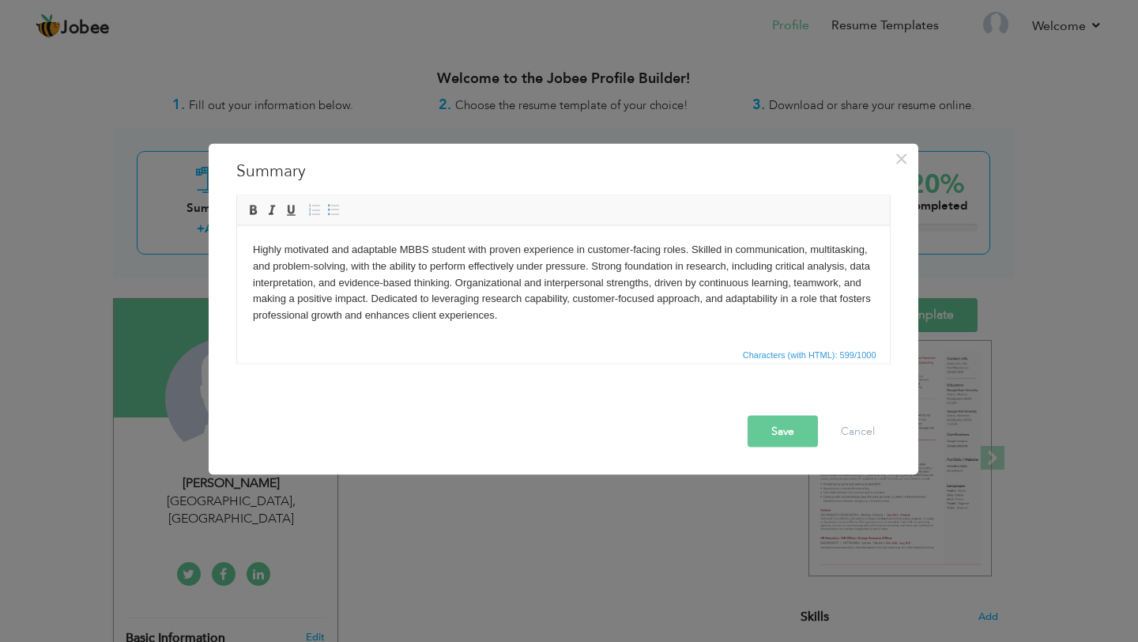
click at [794, 436] on button "Save" at bounding box center [783, 432] width 70 height 32
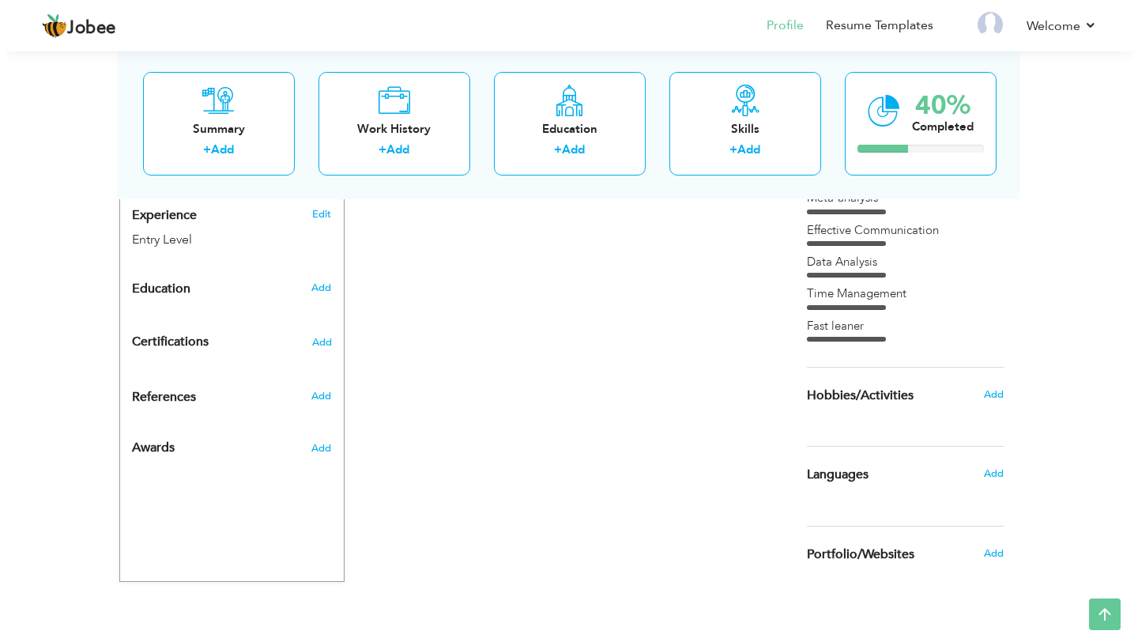
scroll to position [436, 0]
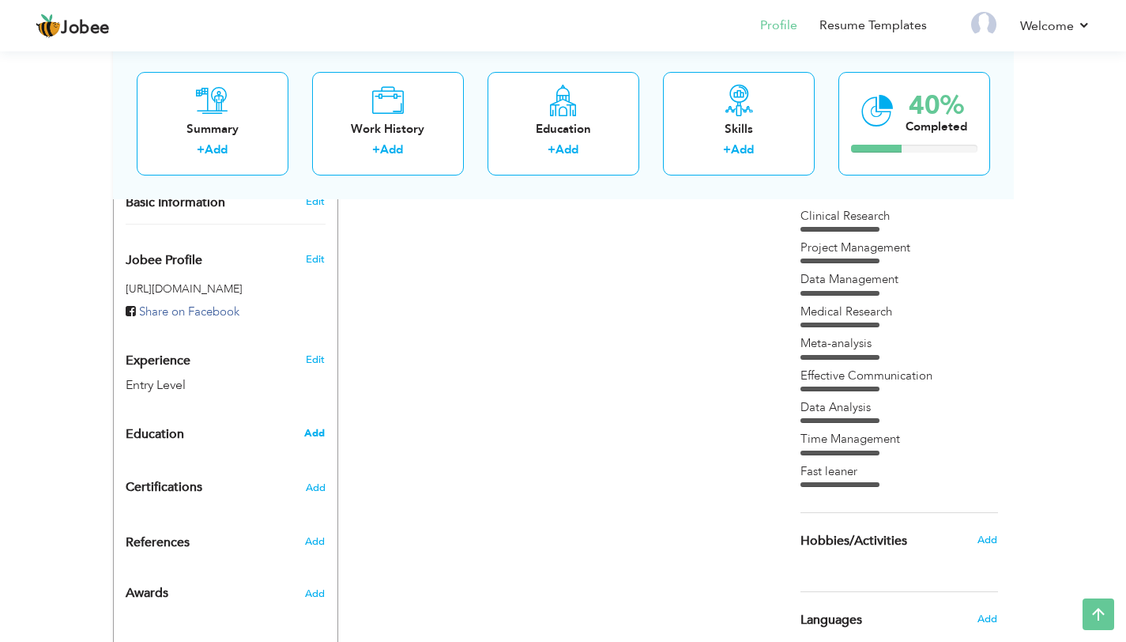
click at [306, 426] on span "Add" at bounding box center [314, 433] width 21 height 14
radio input "true"
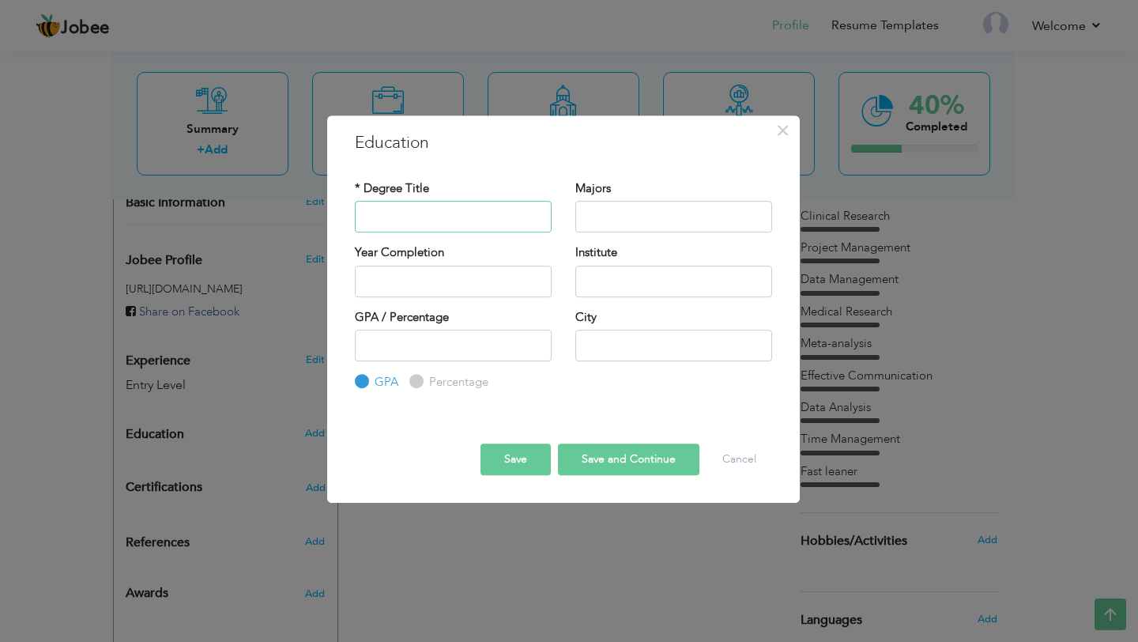
click at [436, 228] on input "text" at bounding box center [453, 217] width 197 height 32
type input "MBBS"
click at [598, 284] on input "text" at bounding box center [673, 282] width 197 height 32
type input "FMH College of Medicine and Dentistry"
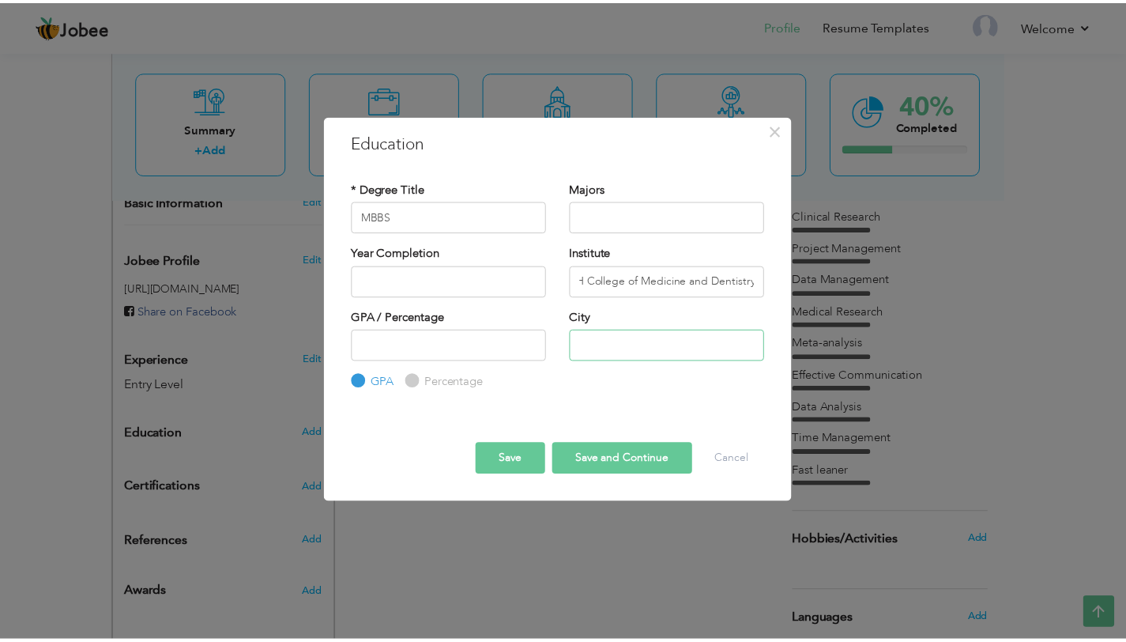
scroll to position [0, 0]
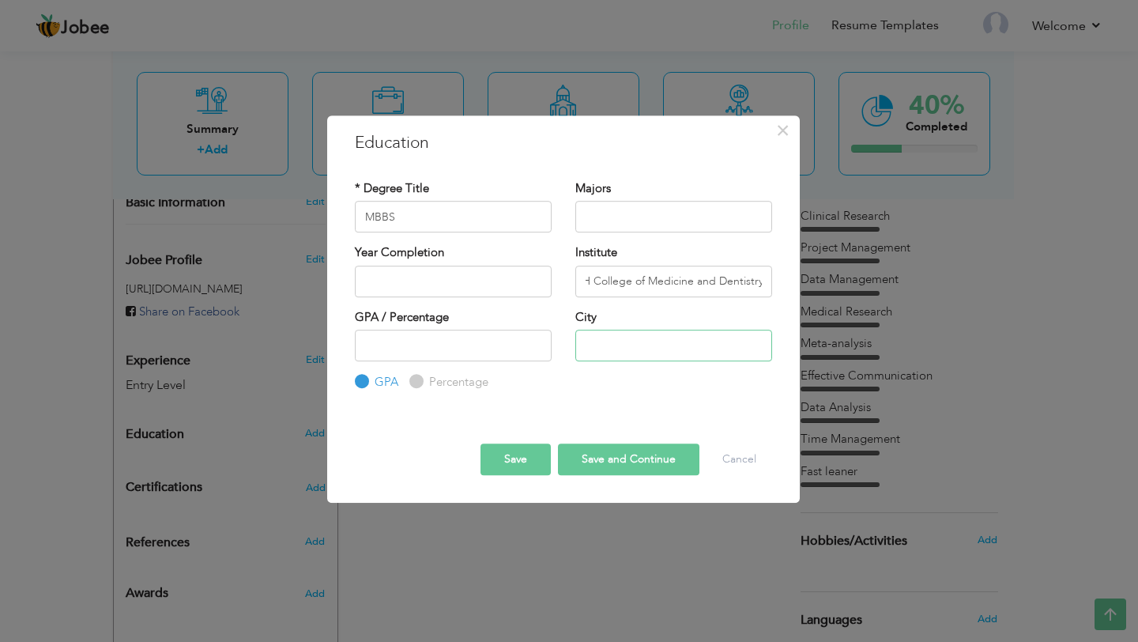
click at [588, 350] on input "text" at bounding box center [673, 346] width 197 height 32
type input "Lahore"
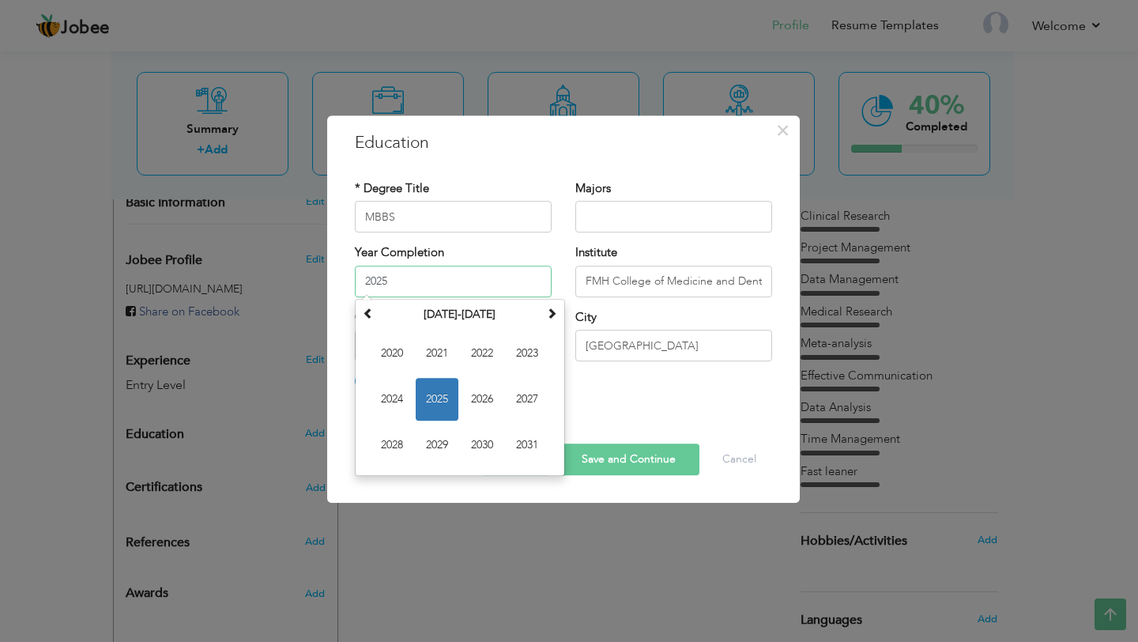
click at [426, 276] on input "2025" at bounding box center [453, 282] width 197 height 32
click at [403, 446] on span "2028" at bounding box center [392, 445] width 43 height 43
type input "2028"
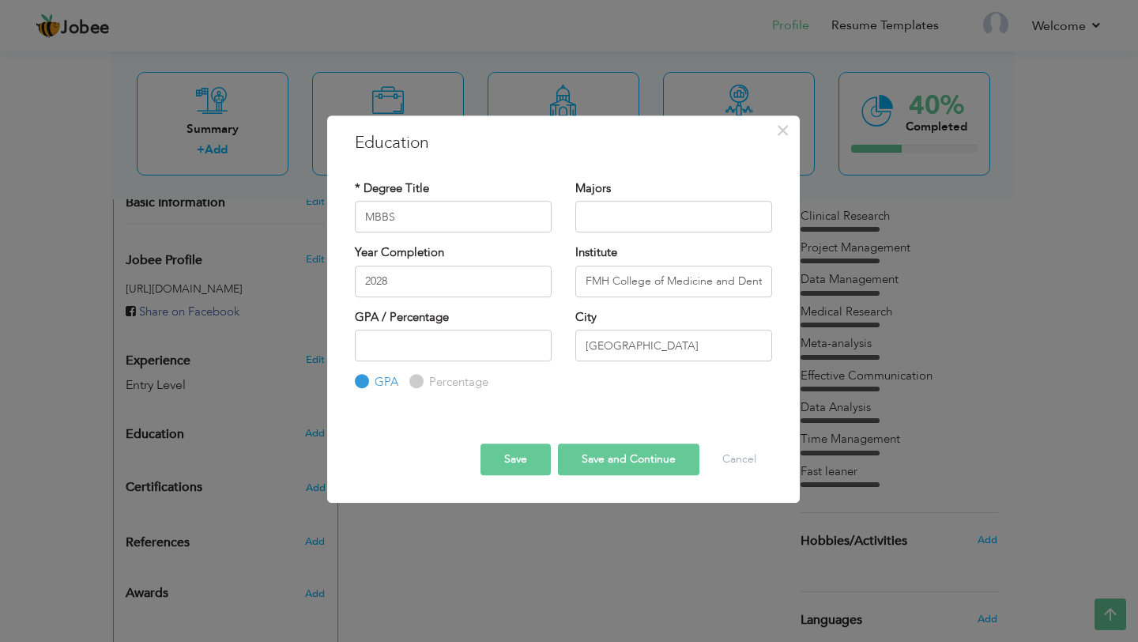
click at [582, 458] on button "Save and Continue" at bounding box center [628, 459] width 141 height 32
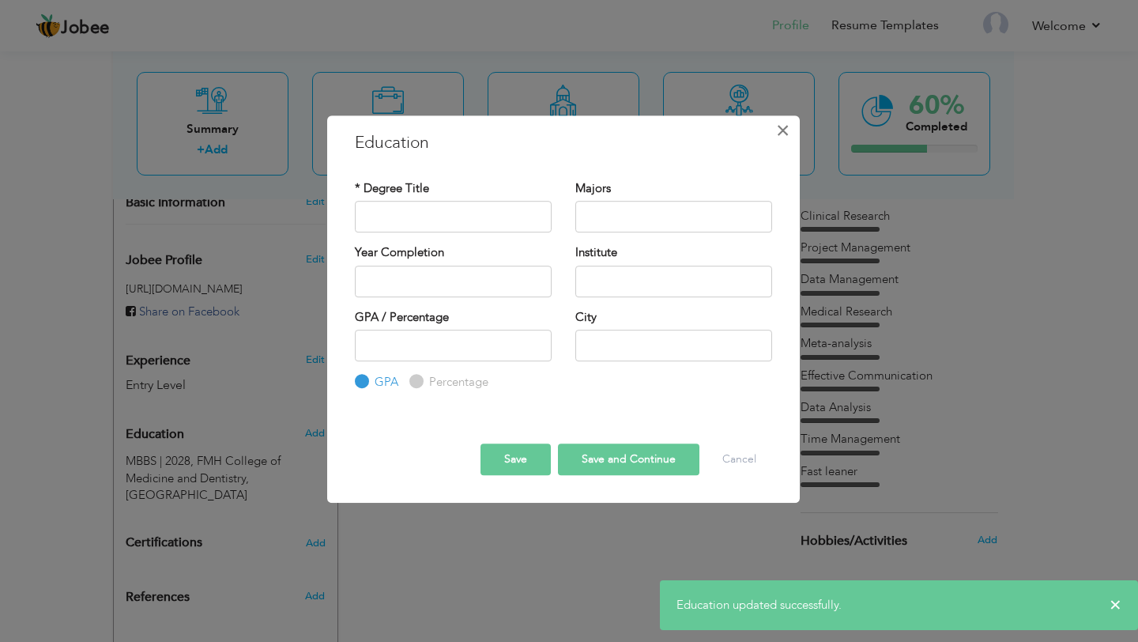
click at [778, 141] on span "×" at bounding box center [782, 130] width 13 height 28
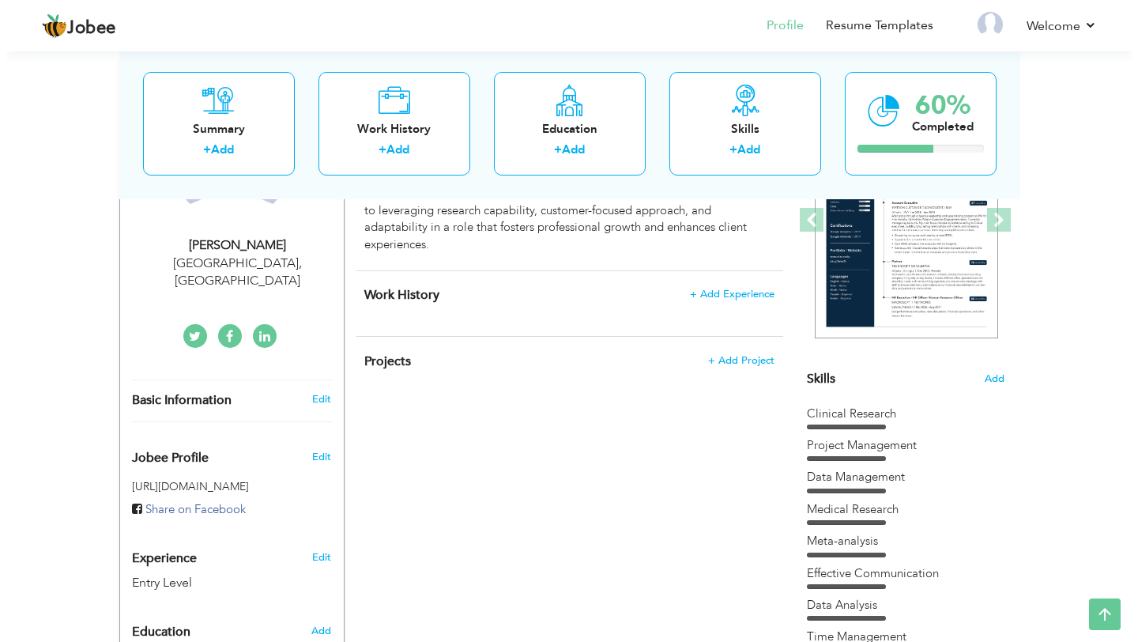
scroll to position [264, 0]
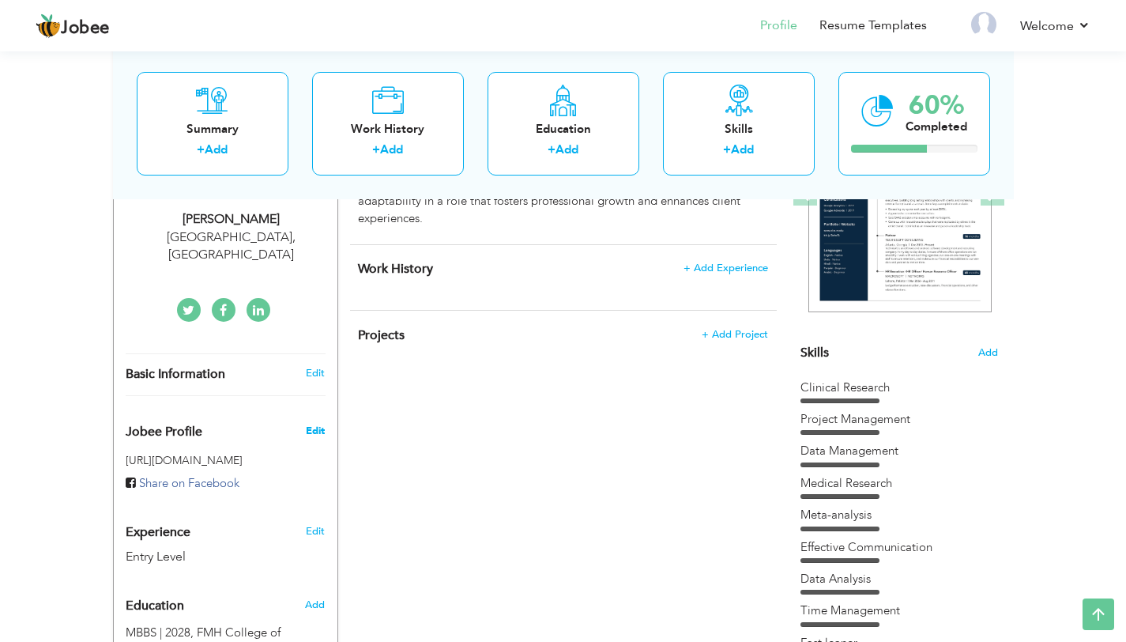
click at [324, 424] on span "Edit" at bounding box center [315, 431] width 19 height 14
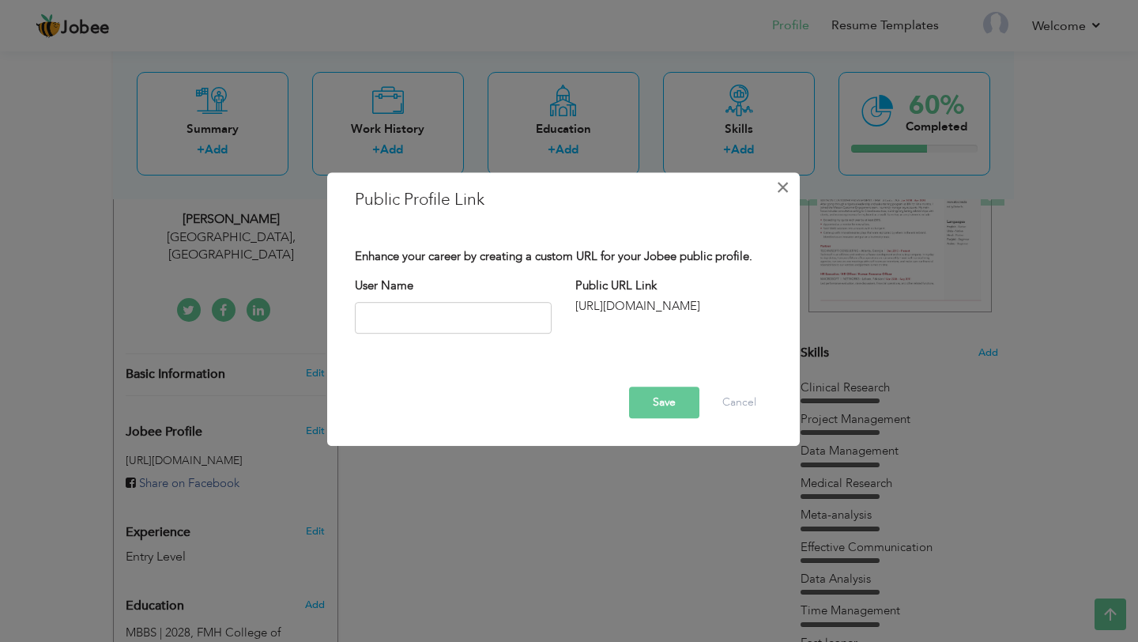
click at [786, 189] on span "×" at bounding box center [782, 187] width 13 height 28
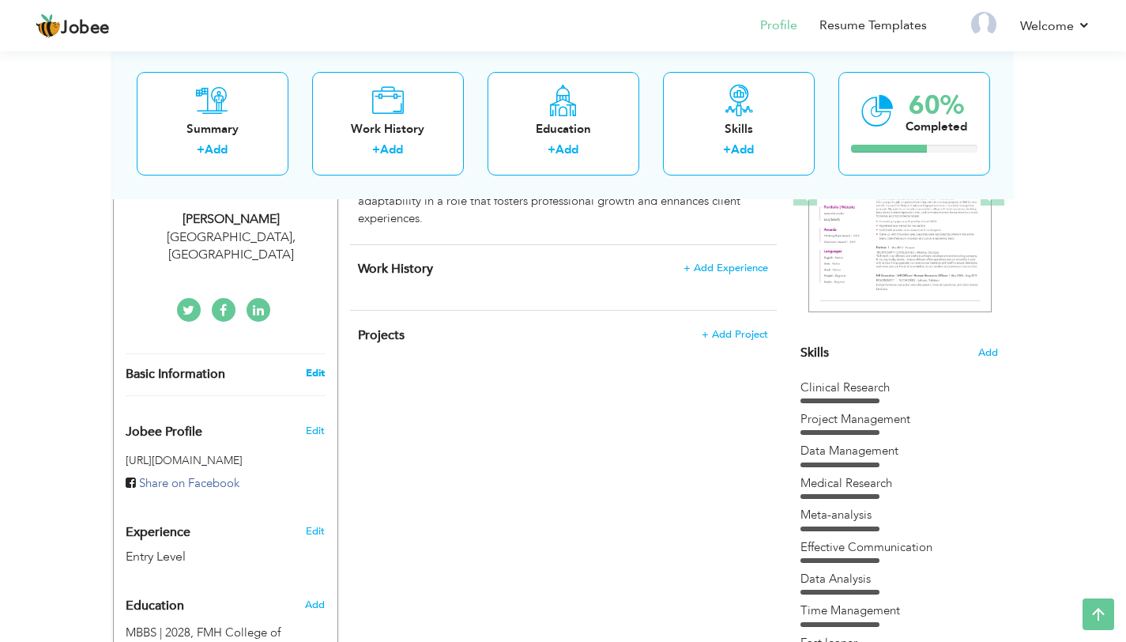
click at [308, 366] on link "Edit" at bounding box center [315, 373] width 19 height 14
type input "Uswa"
type input "Ali"
type input "03392233173"
select select "number:166"
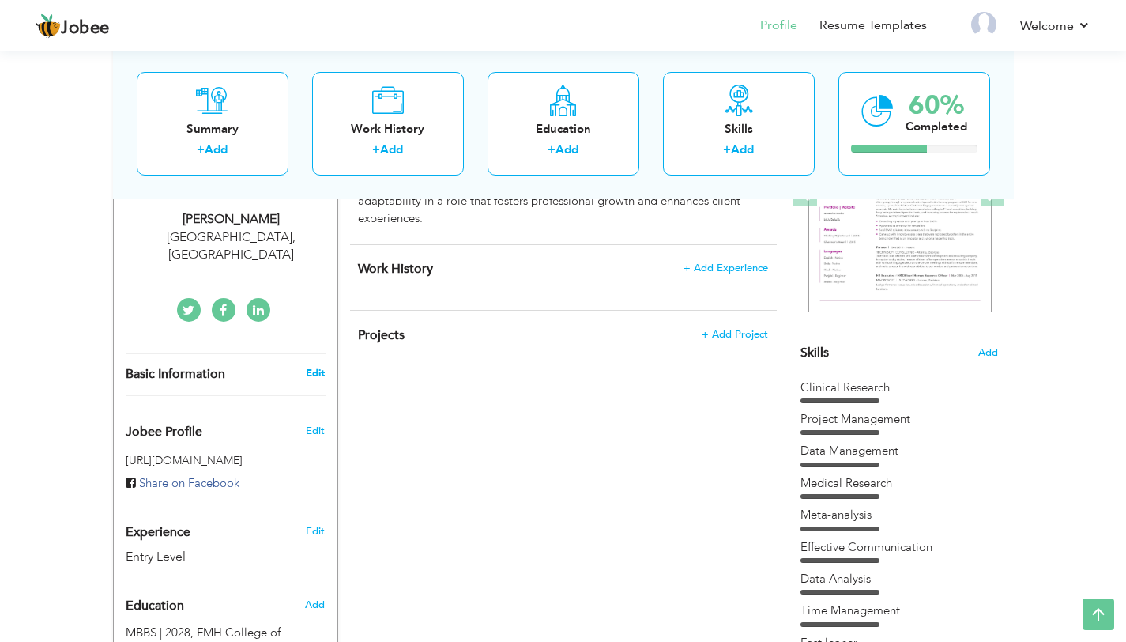
type input "Lahore"
select select "number:1"
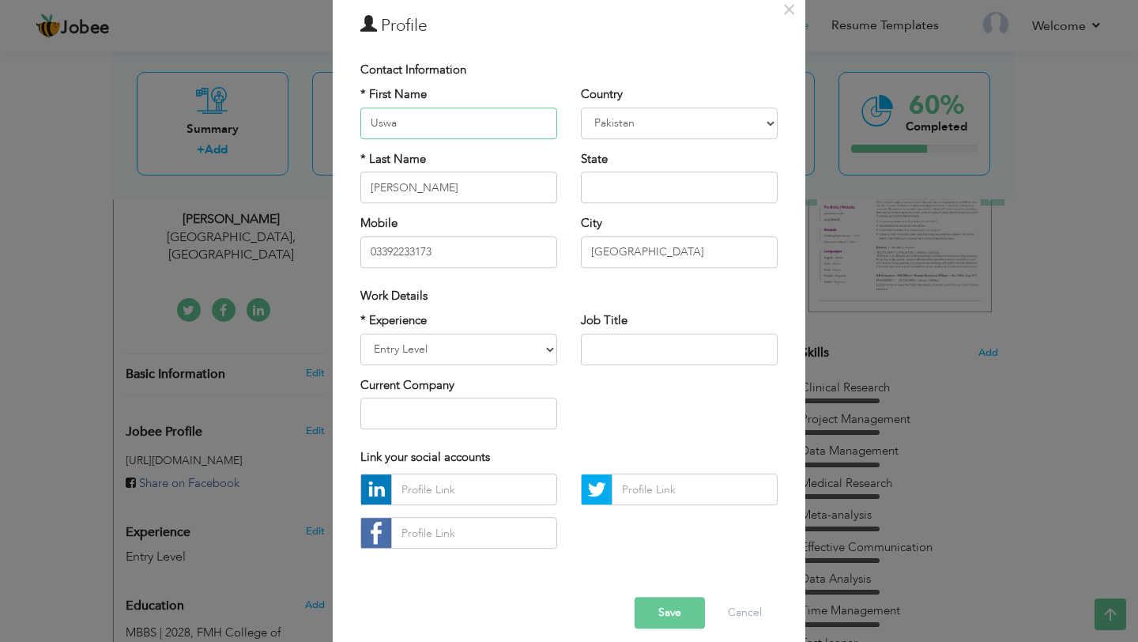
scroll to position [85, 0]
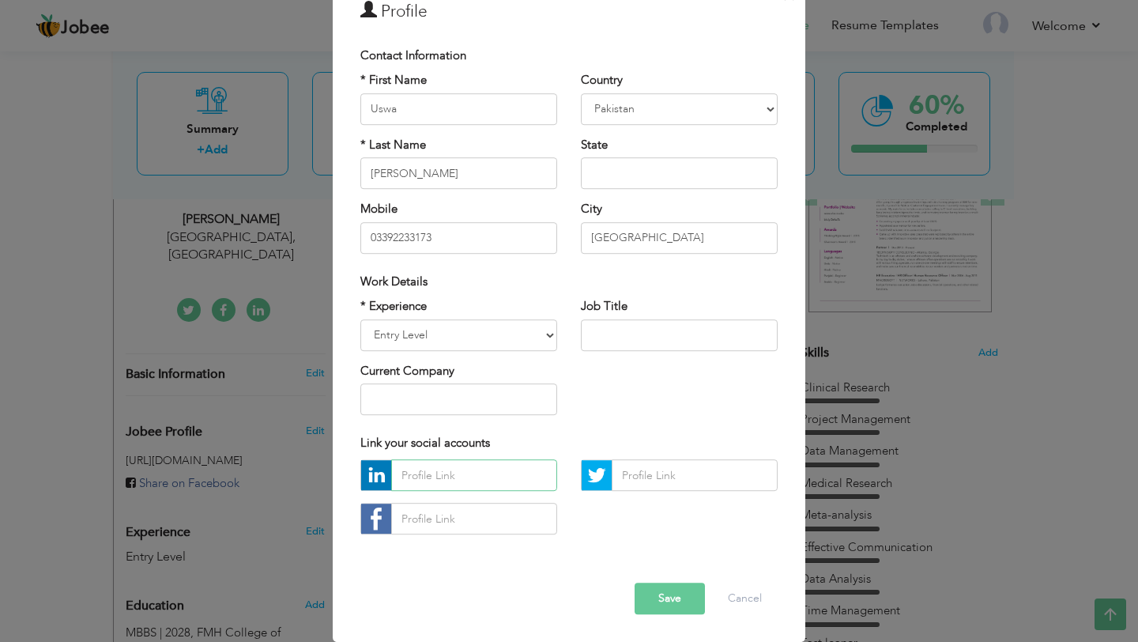
click at [452, 477] on input "text" at bounding box center [474, 476] width 166 height 32
paste input "https://www.linkedin.com/in/uswa-ali-65a423378?utm_source=share&utm_campaign=sh…"
type input "https://www.linkedin.com/in/uswa-ali-65a423378?utm_source=share&utm_campaign=sh…"
click at [663, 593] on button "Save" at bounding box center [670, 599] width 70 height 32
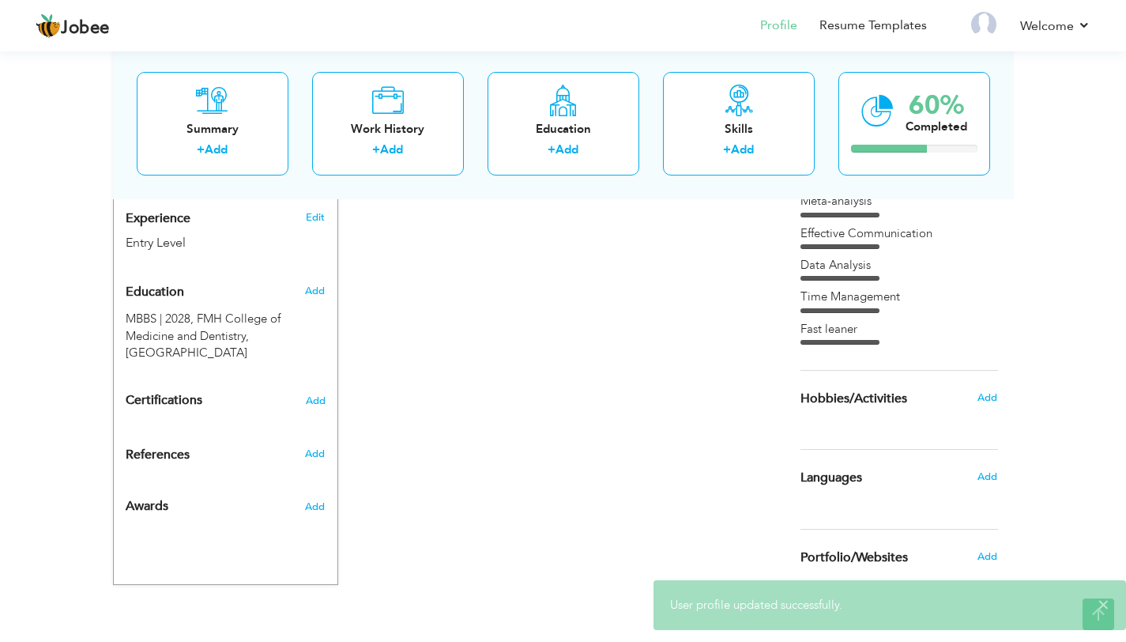
scroll to position [579, 0]
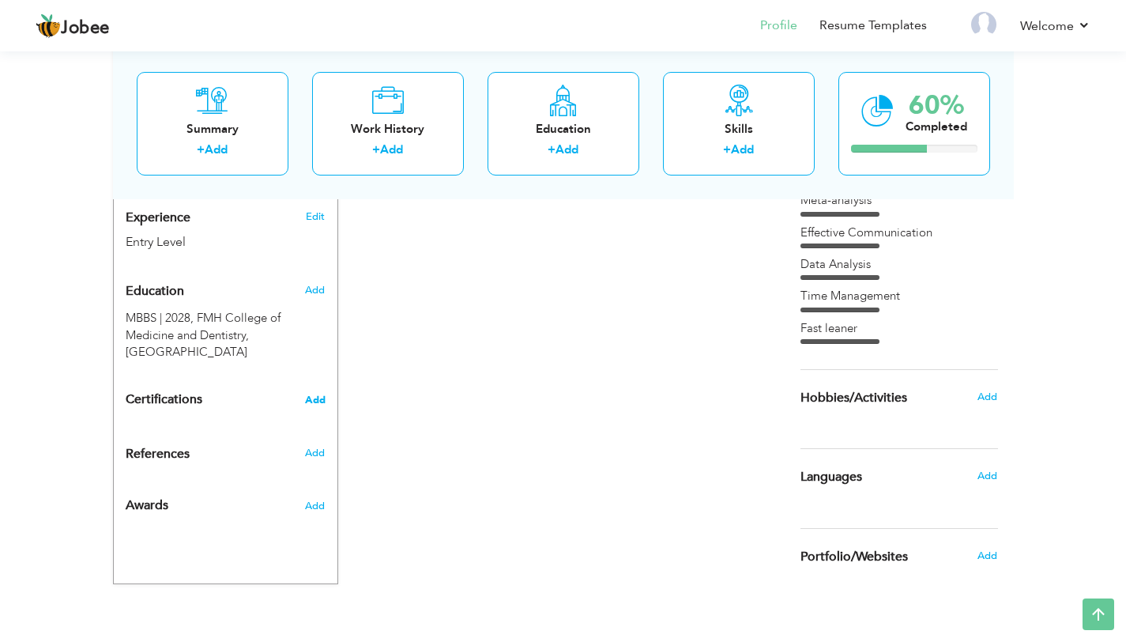
click at [316, 394] on span "Add" at bounding box center [315, 399] width 21 height 11
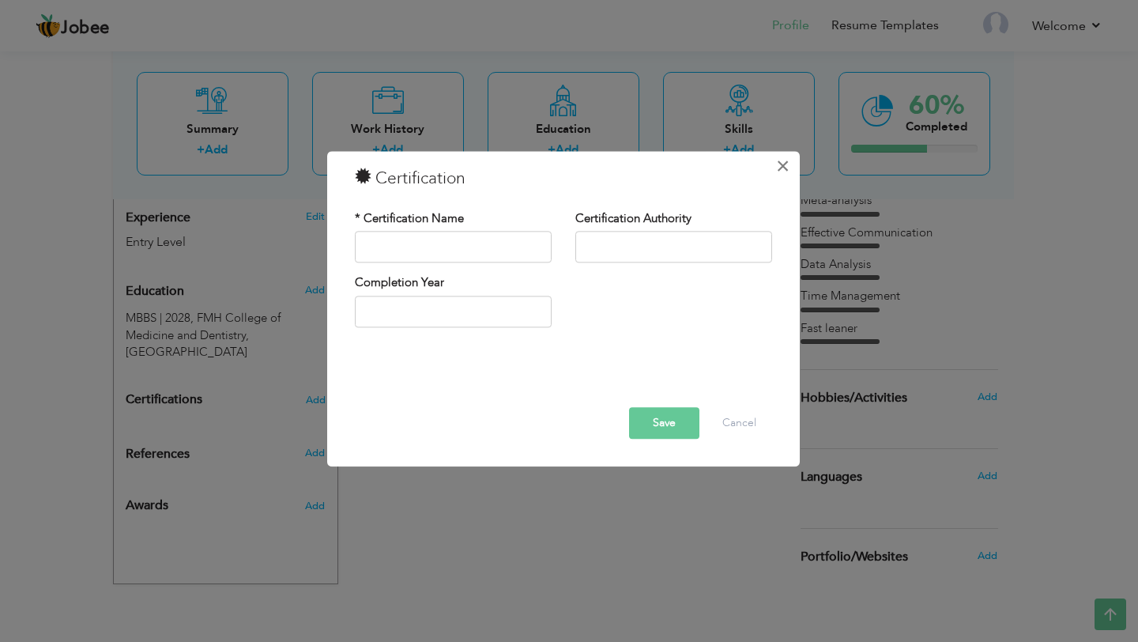
click at [775, 168] on button "×" at bounding box center [783, 165] width 25 height 25
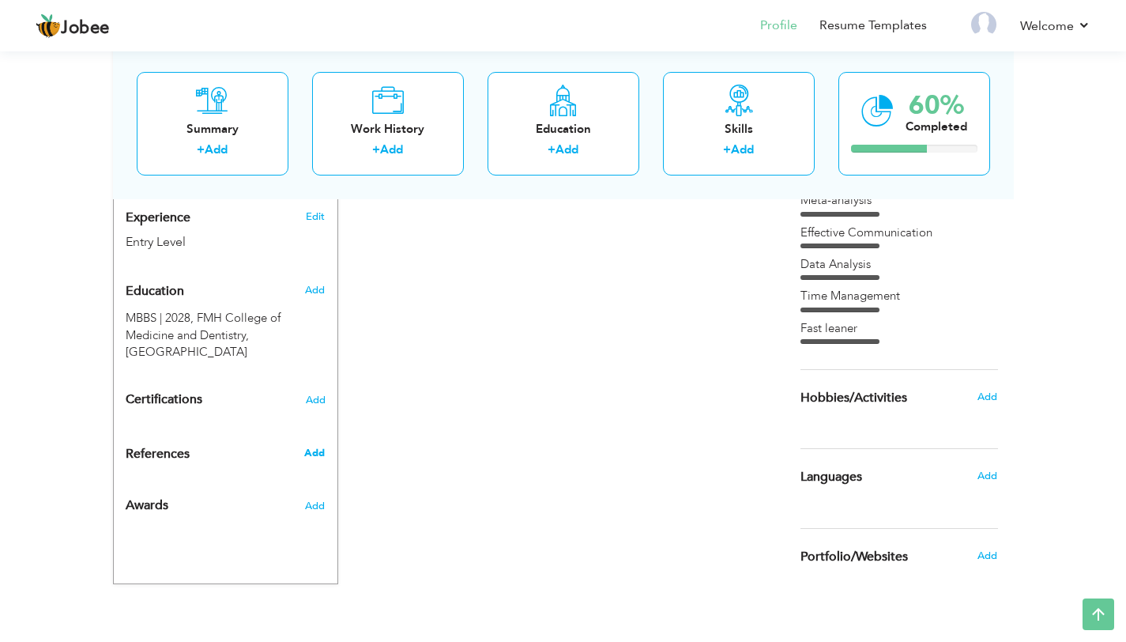
click at [310, 446] on span "Add" at bounding box center [314, 453] width 21 height 14
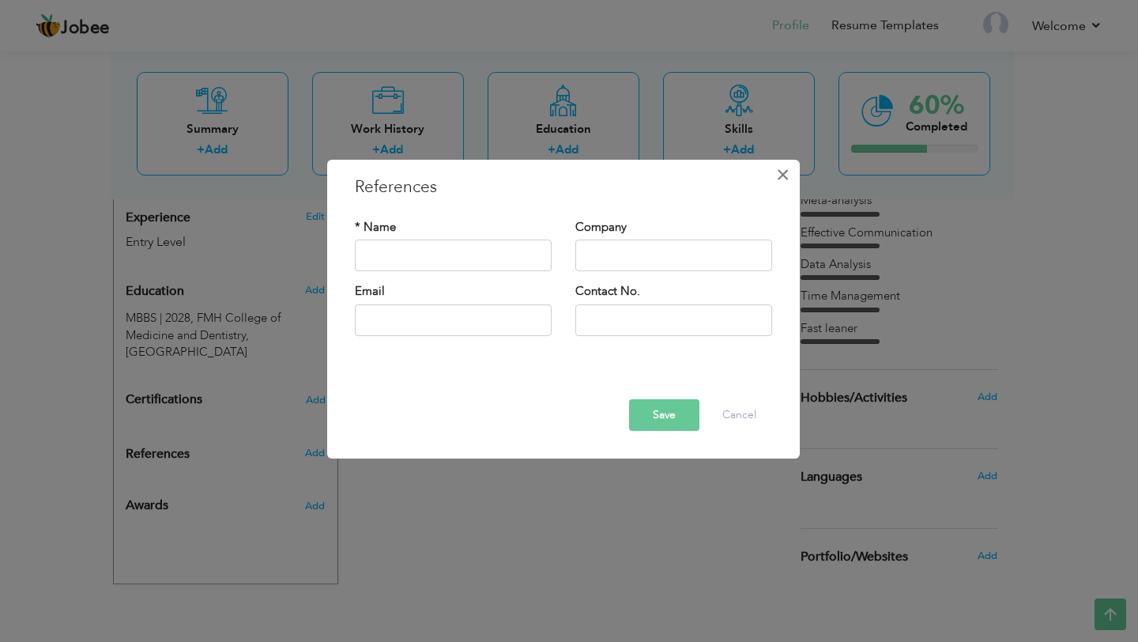
click at [778, 182] on span "×" at bounding box center [782, 174] width 13 height 28
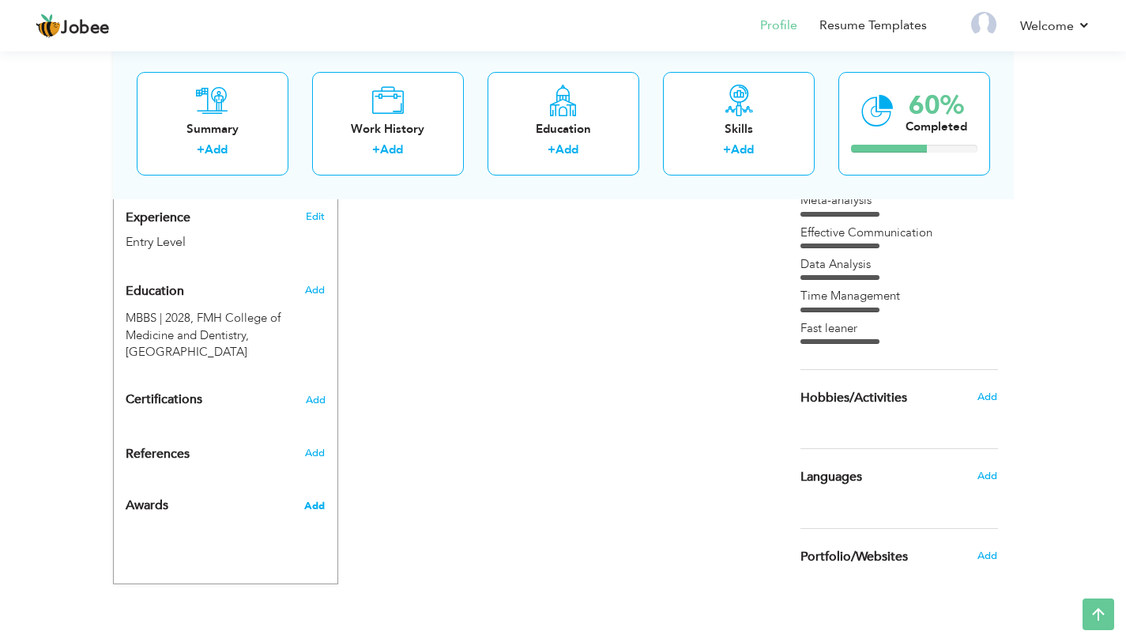
click at [316, 499] on span "Add" at bounding box center [314, 506] width 21 height 14
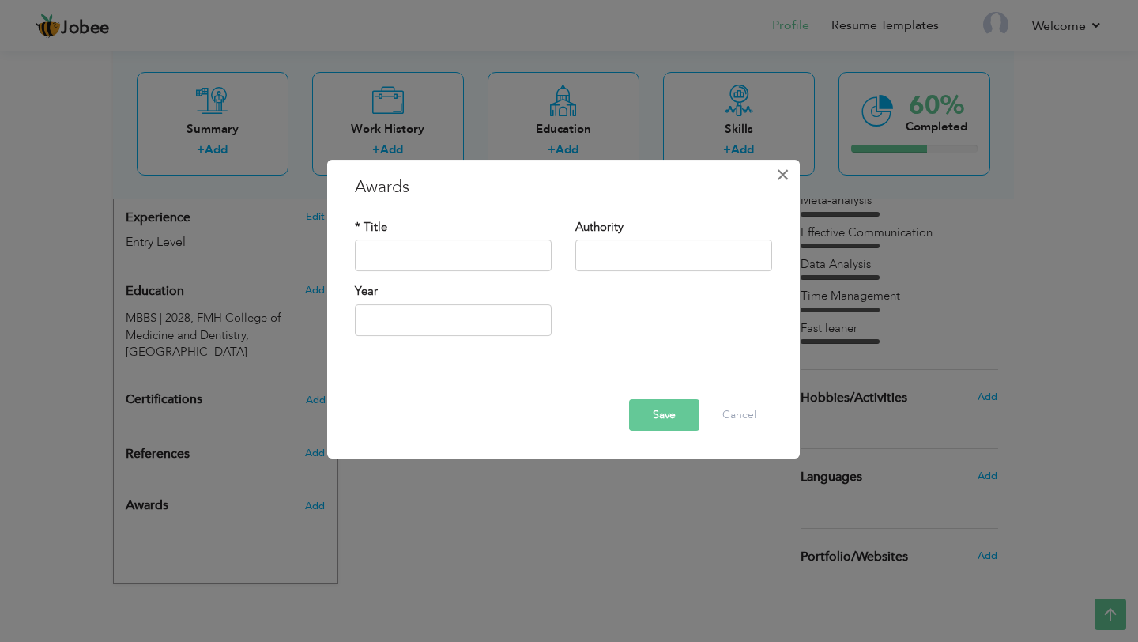
click at [785, 187] on span "×" at bounding box center [782, 174] width 13 height 28
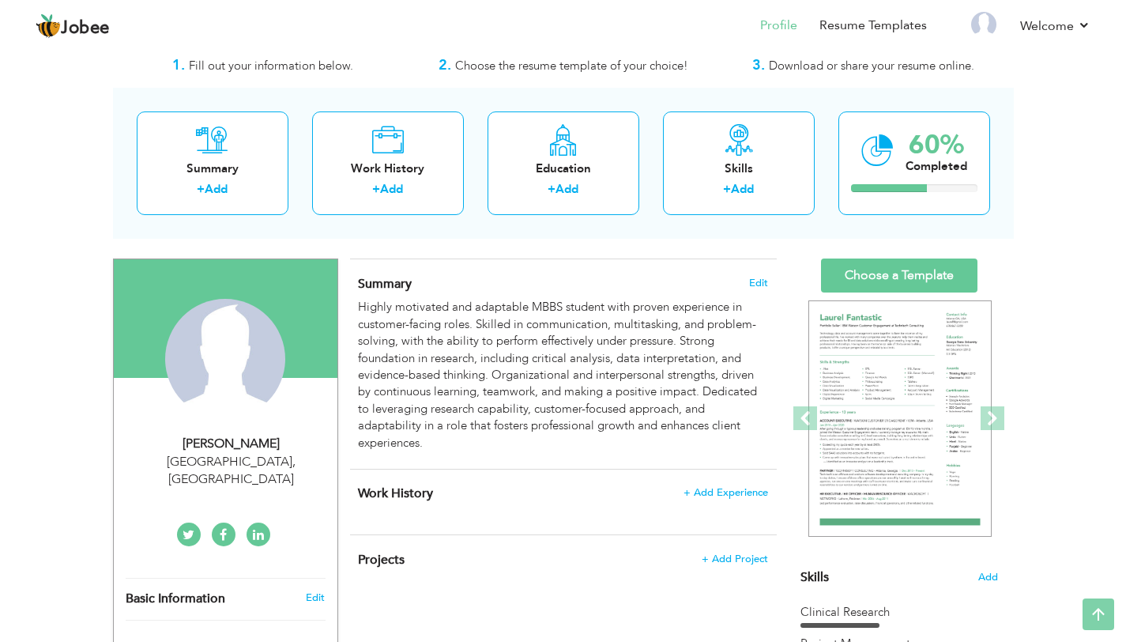
scroll to position [0, 0]
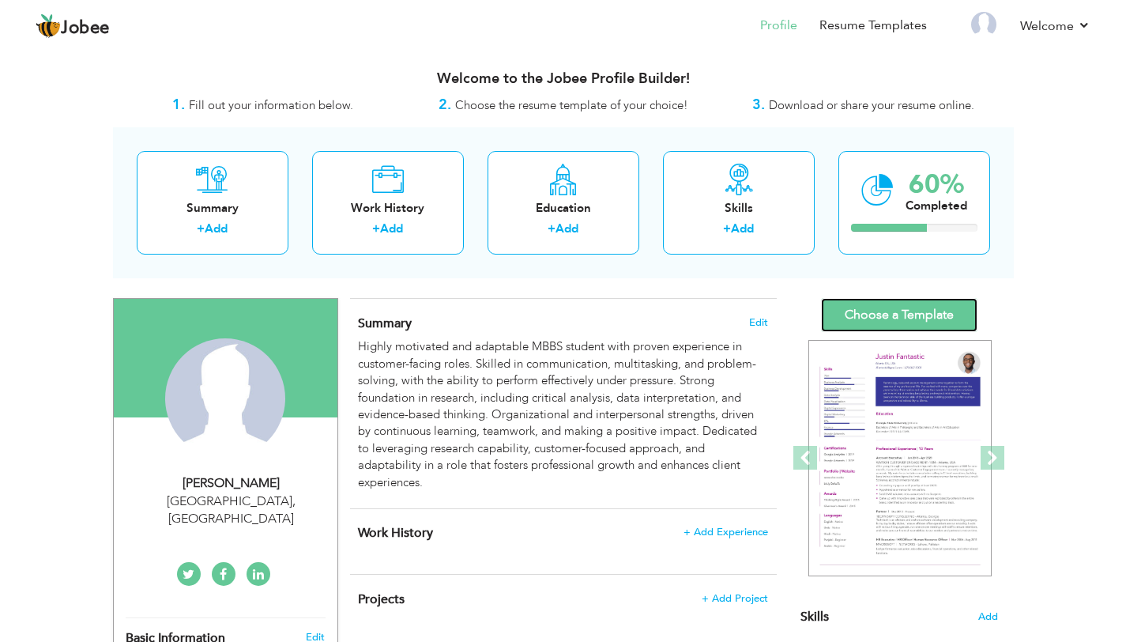
click at [941, 315] on link "Choose a Template" at bounding box center [899, 315] width 157 height 34
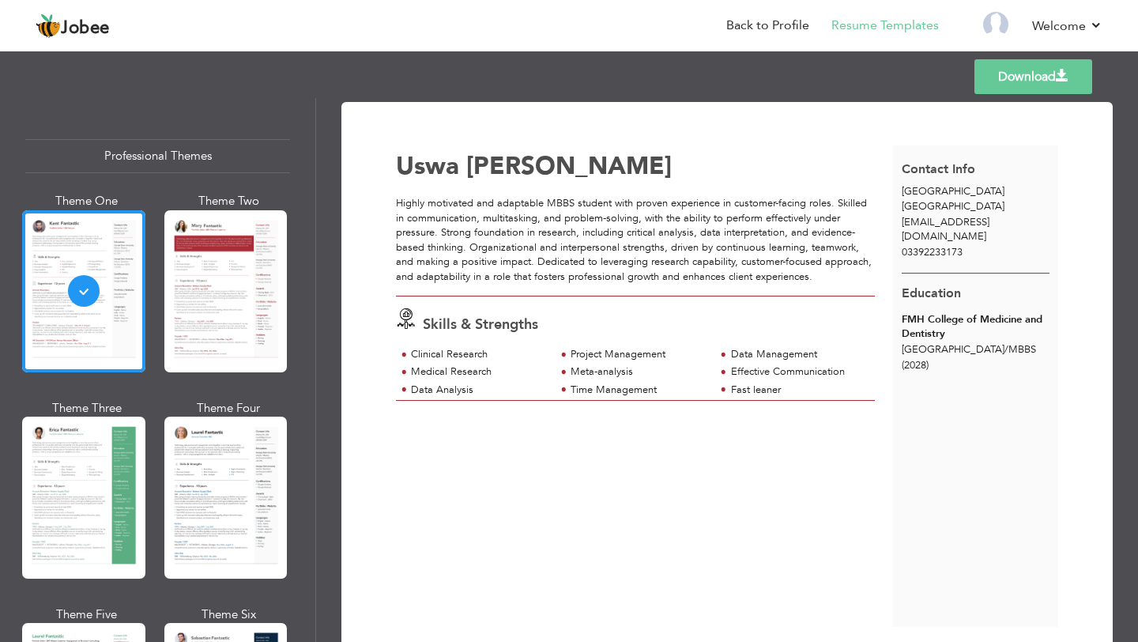
click at [242, 304] on div at bounding box center [225, 291] width 123 height 162
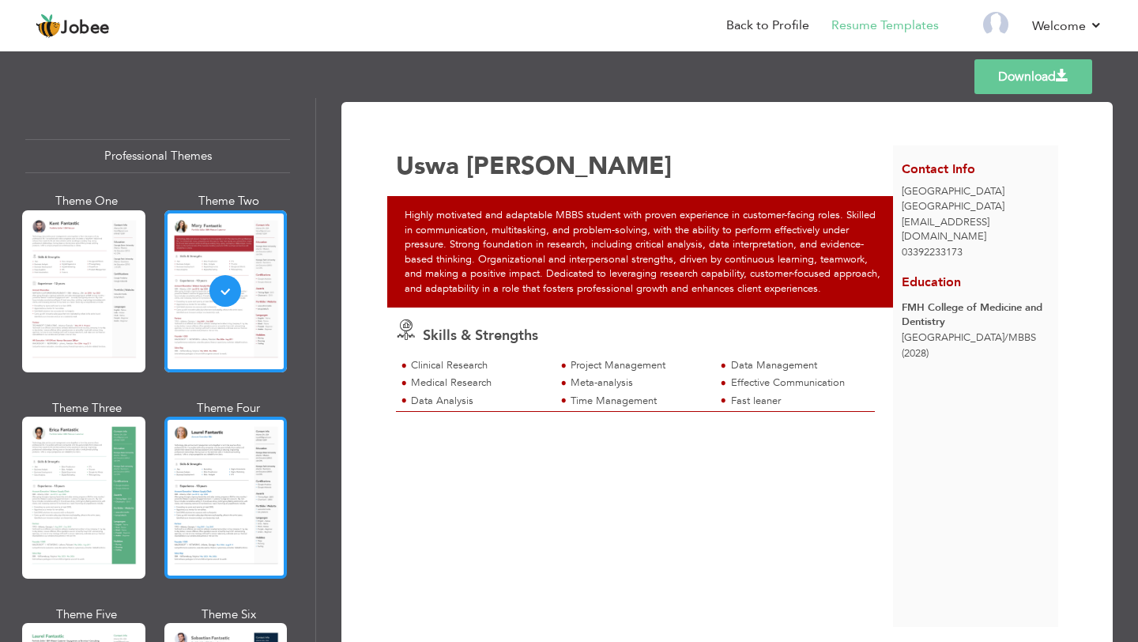
click at [246, 464] on div at bounding box center [225, 498] width 123 height 162
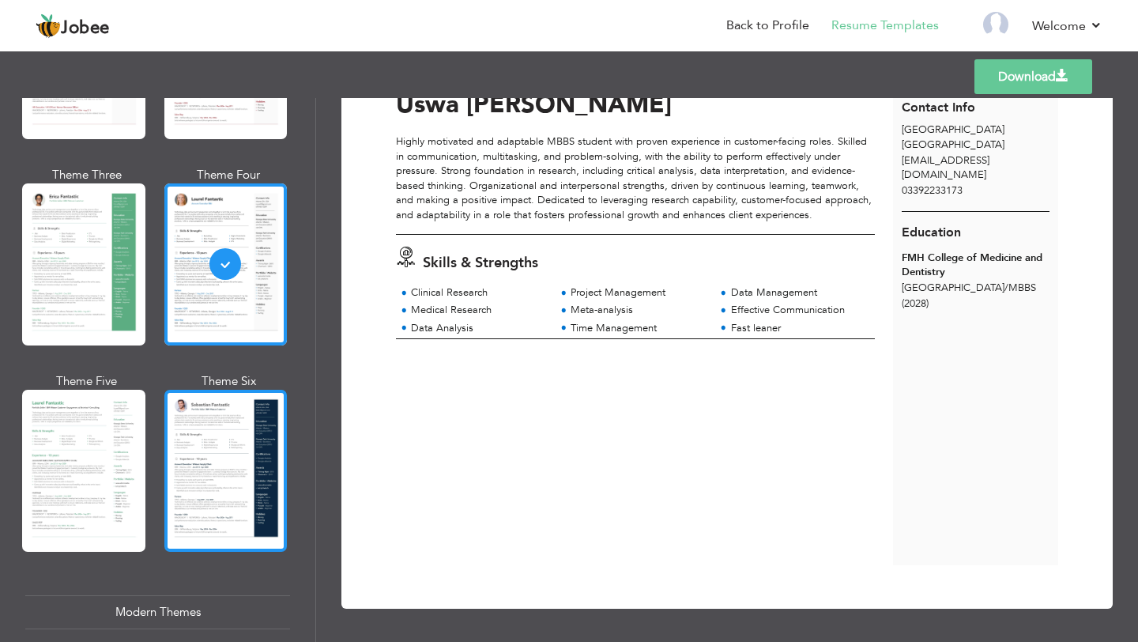
scroll to position [258, 0]
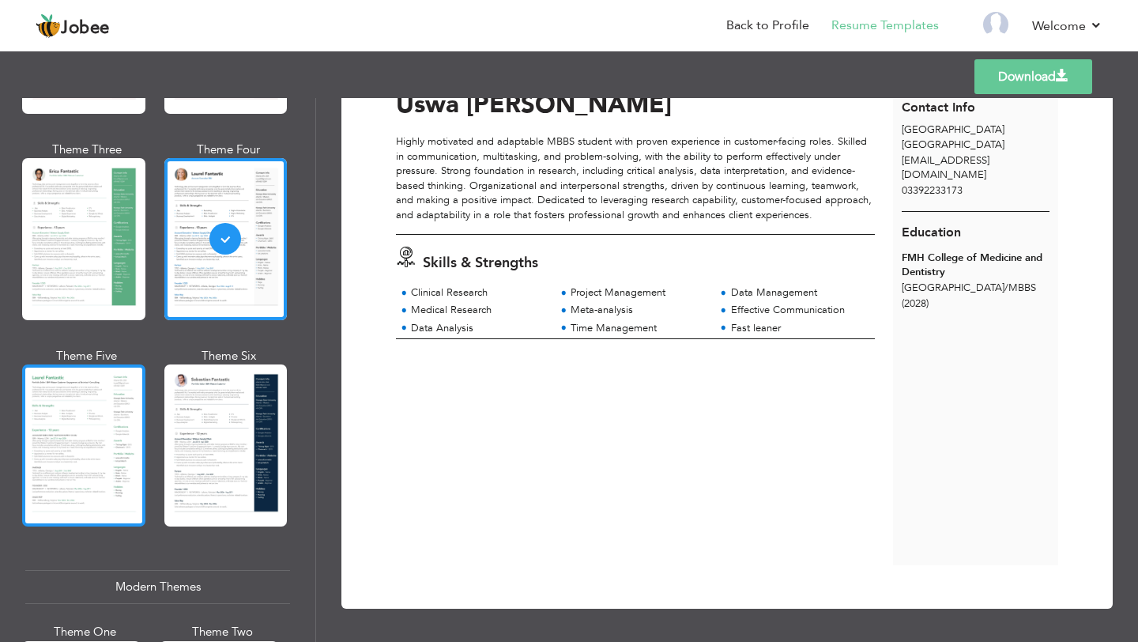
click at [104, 402] on div at bounding box center [83, 445] width 123 height 162
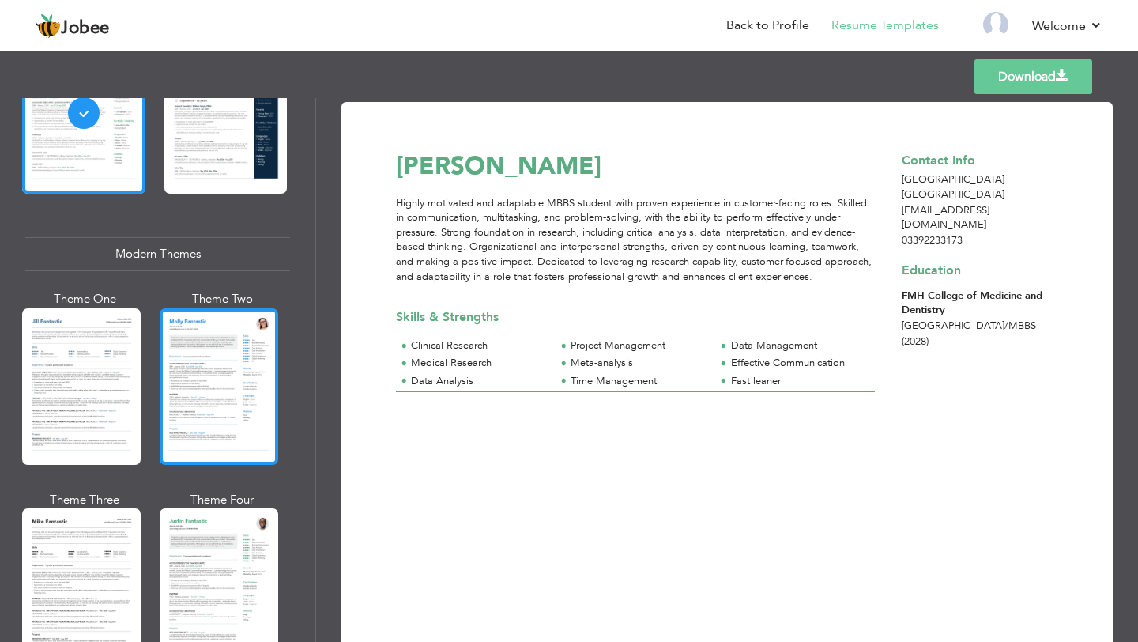
scroll to position [602, 0]
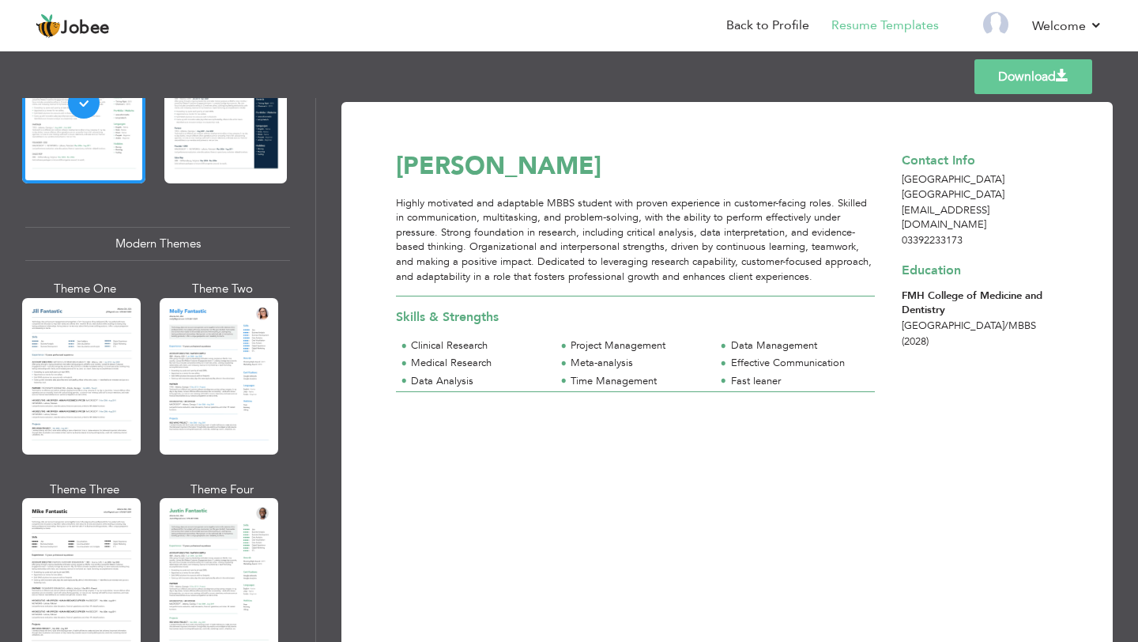
click at [111, 360] on div at bounding box center [81, 376] width 119 height 157
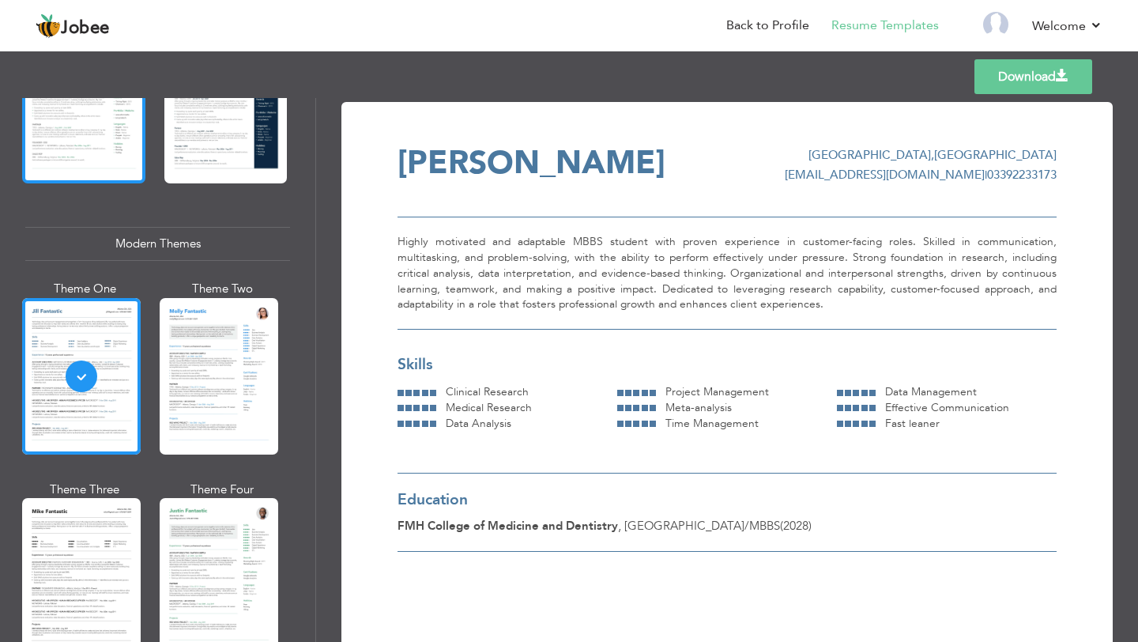
click at [105, 159] on div at bounding box center [83, 102] width 123 height 162
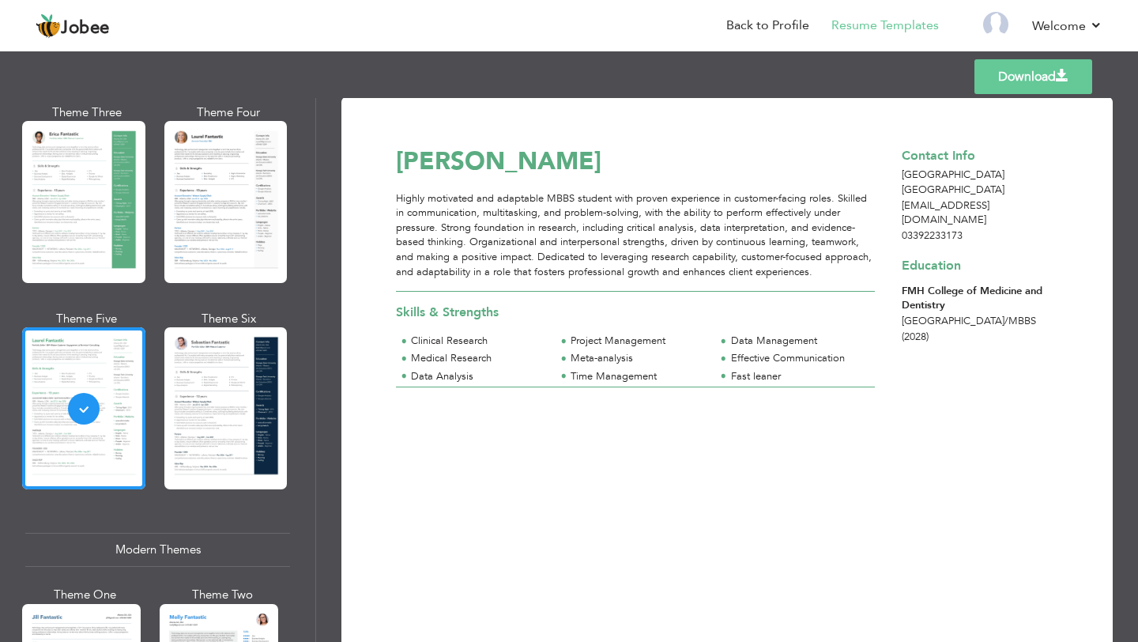
scroll to position [0, 0]
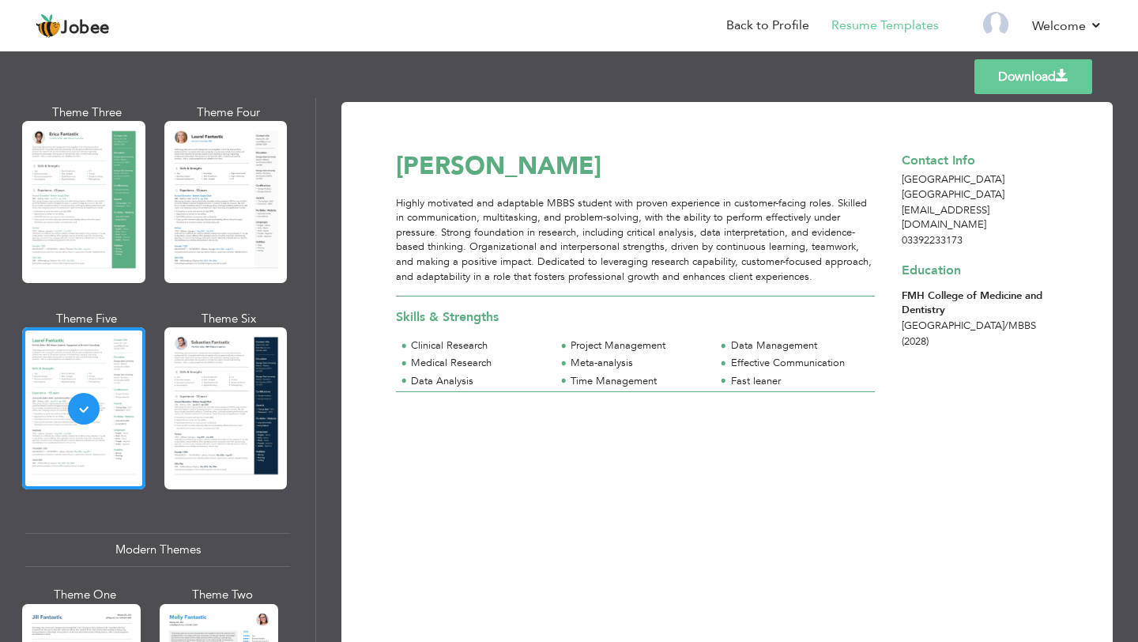
click at [273, 242] on div at bounding box center [225, 202] width 123 height 162
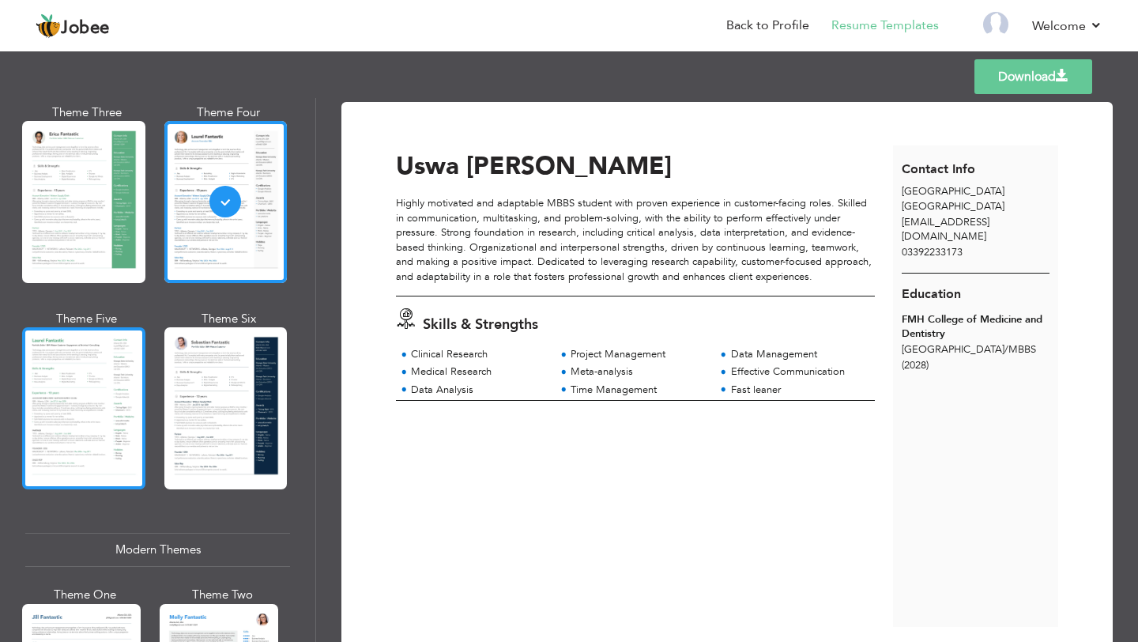
click at [82, 353] on div at bounding box center [83, 408] width 123 height 162
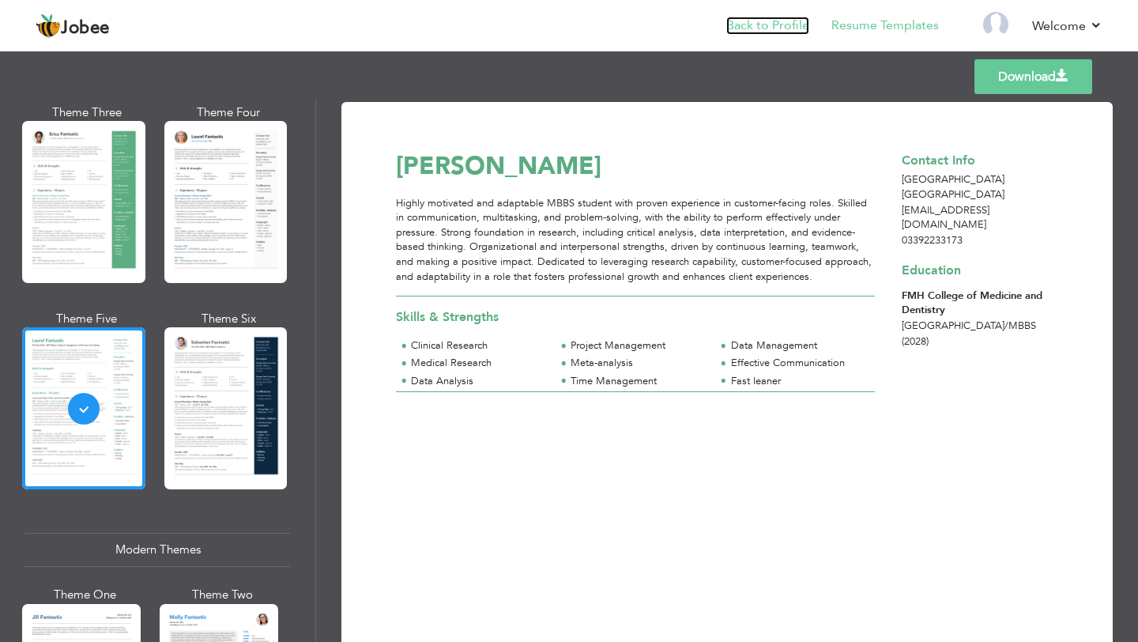
click at [807, 25] on link "Back to Profile" at bounding box center [767, 26] width 83 height 18
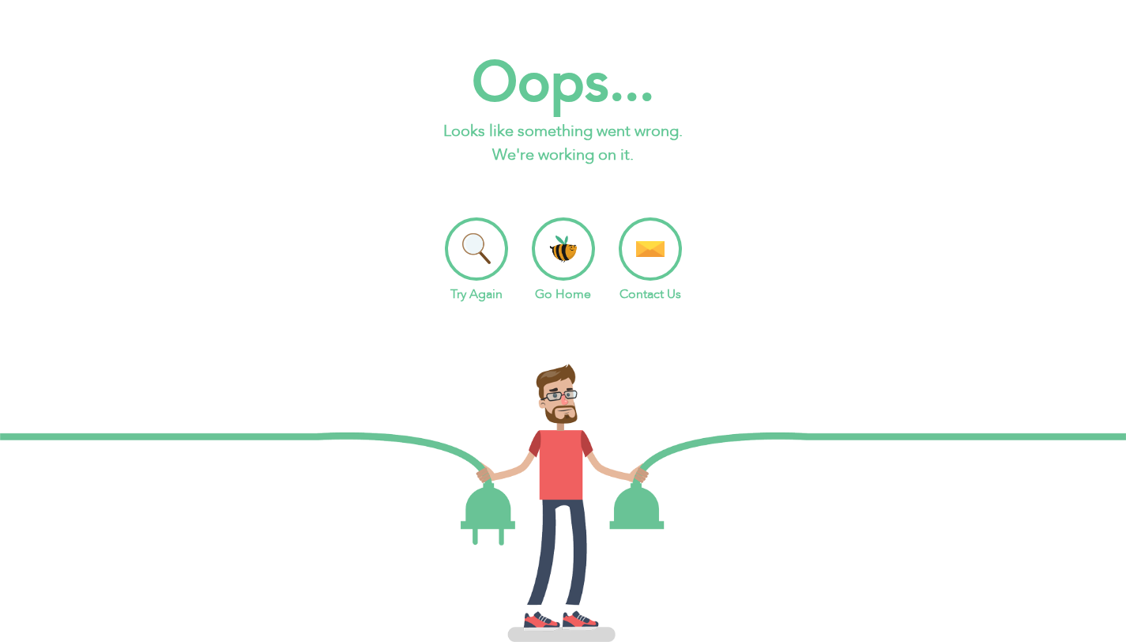
click at [462, 241] on li "Try Again" at bounding box center [476, 260] width 63 height 86
click at [470, 257] on li "Try Again" at bounding box center [476, 260] width 63 height 86
